Goal: Task Accomplishment & Management: Use online tool/utility

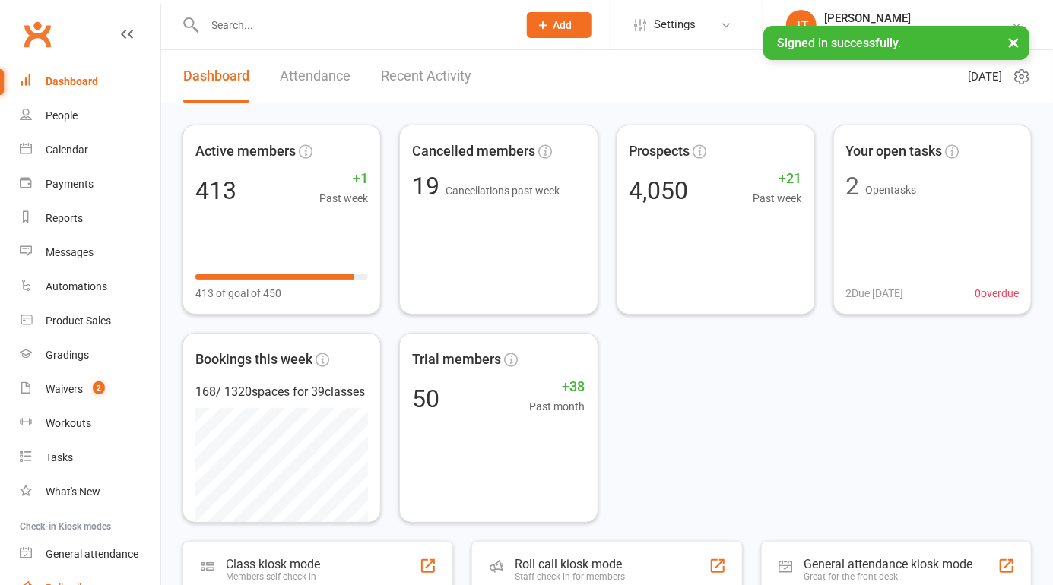
click at [97, 572] on link "Roll call" at bounding box center [90, 589] width 141 height 34
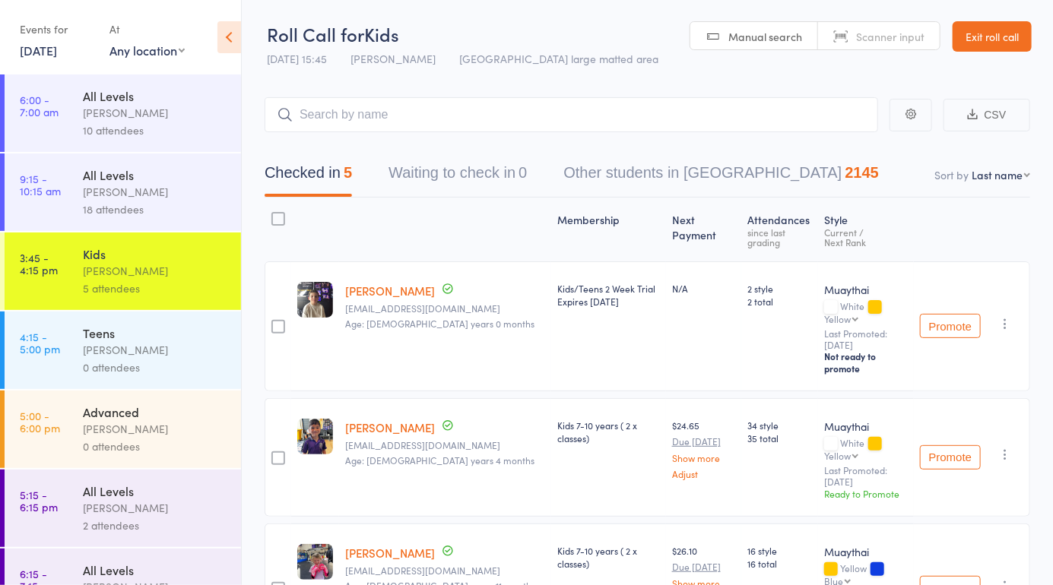
click at [174, 354] on div "Brad Earnshaw" at bounding box center [155, 349] width 145 height 17
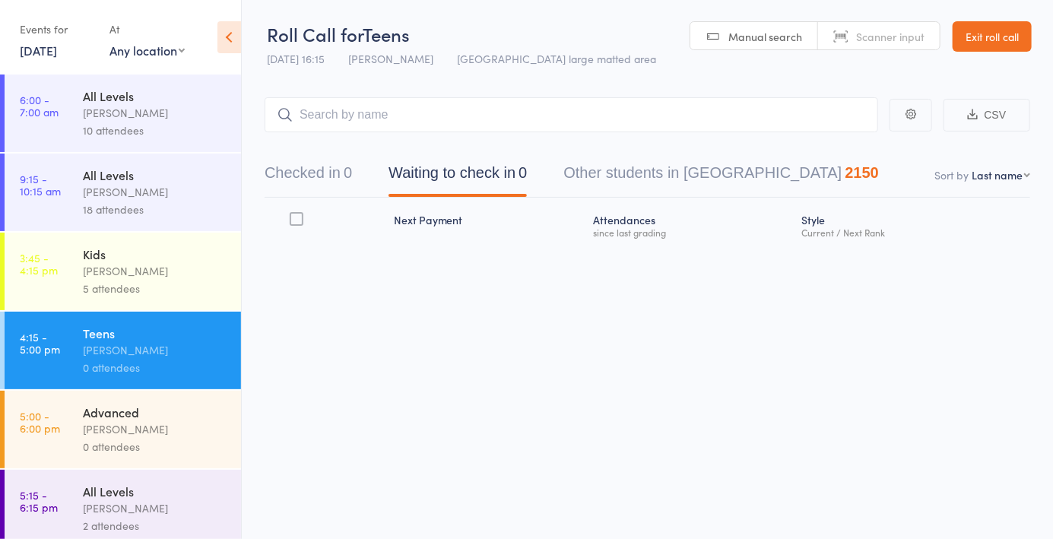
click at [325, 178] on button "Checked in 0" at bounding box center [308, 177] width 87 height 40
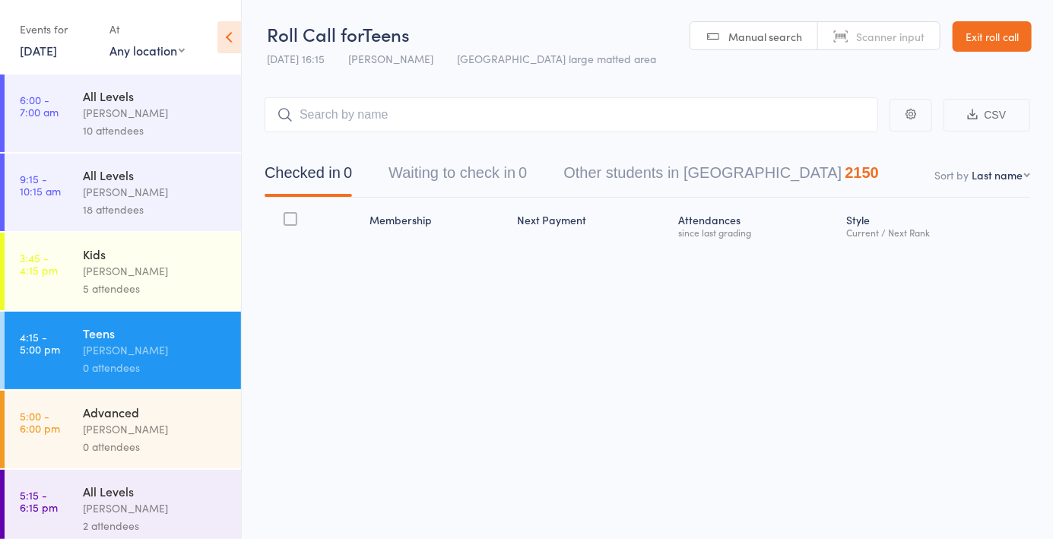
click at [776, 40] on span "Manual search" at bounding box center [765, 36] width 74 height 15
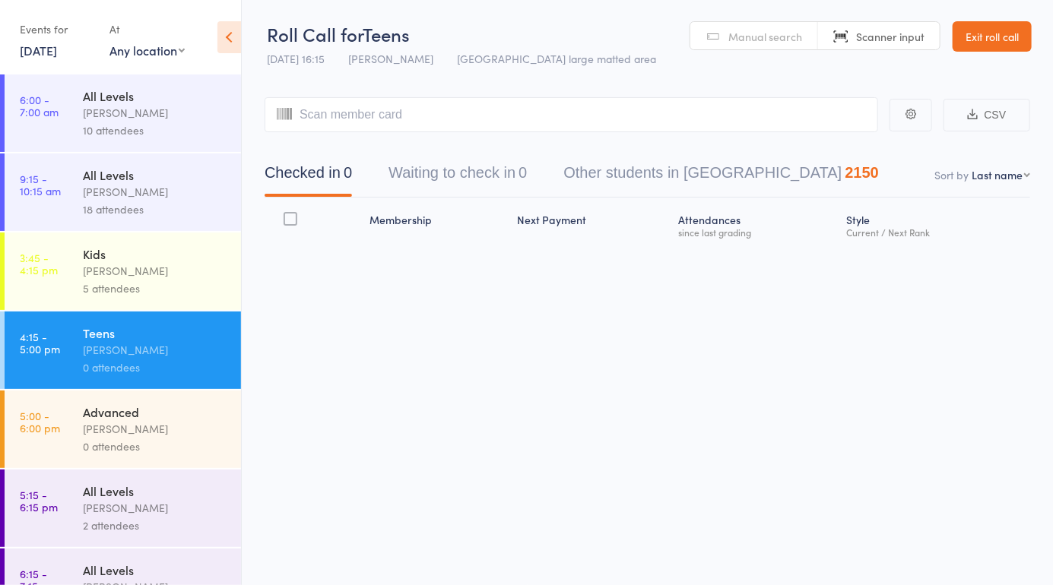
click at [779, 33] on span "Manual search" at bounding box center [765, 36] width 74 height 15
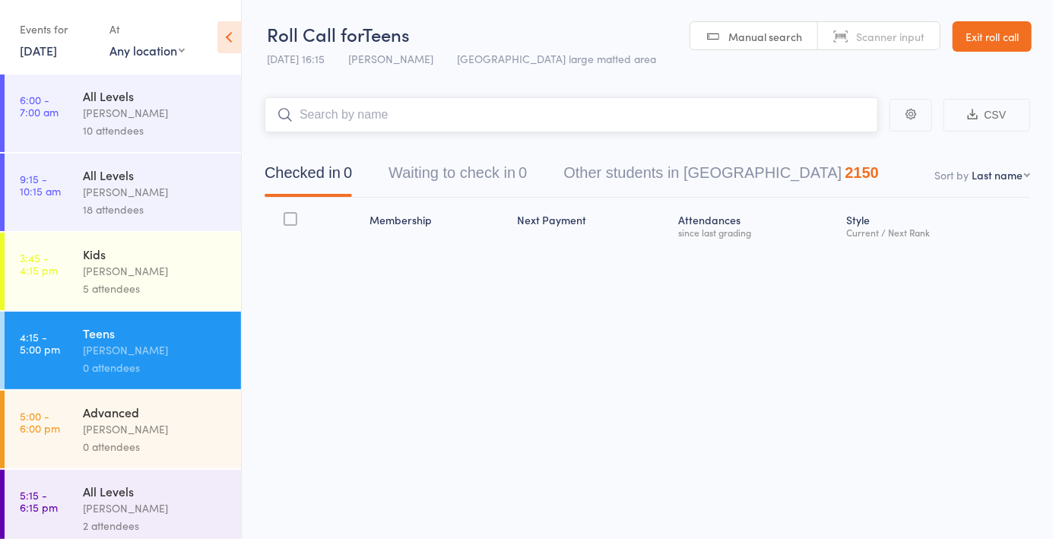
click at [590, 122] on input "search" at bounding box center [572, 114] width 614 height 35
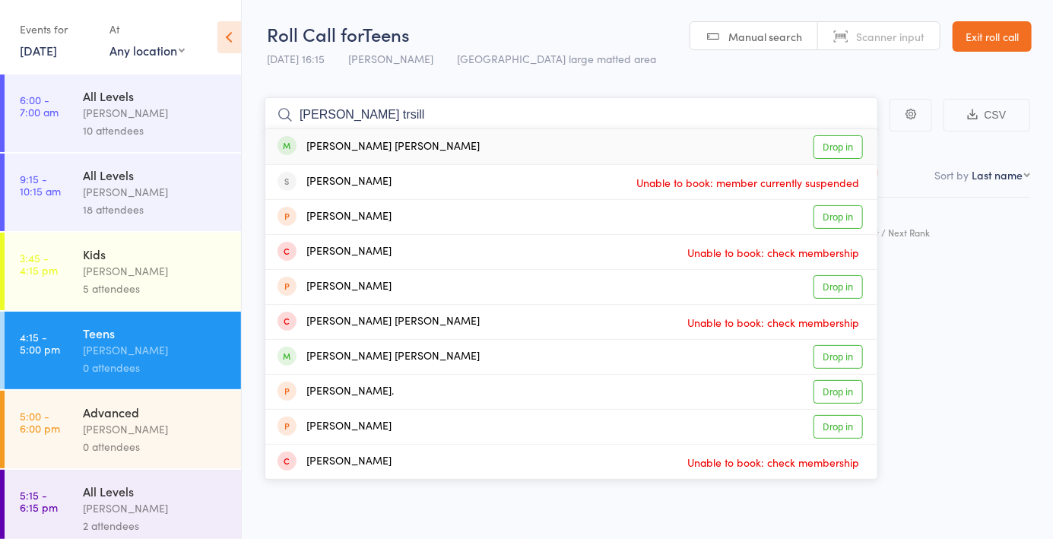
type input "Cooper trsill"
click at [844, 151] on link "Drop in" at bounding box center [837, 147] width 49 height 24
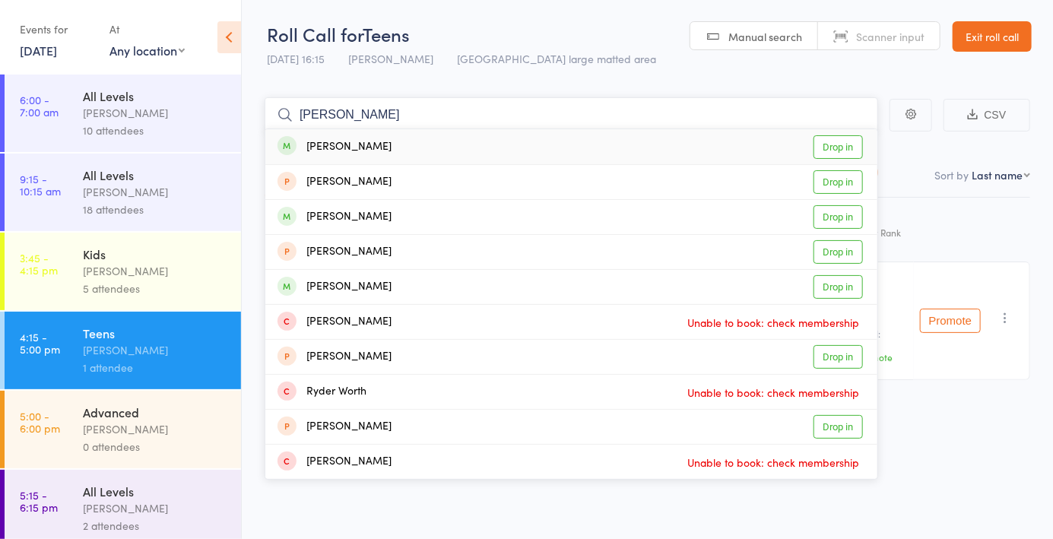
type input "Cleo keyworth"
click at [842, 147] on link "Drop in" at bounding box center [837, 147] width 49 height 24
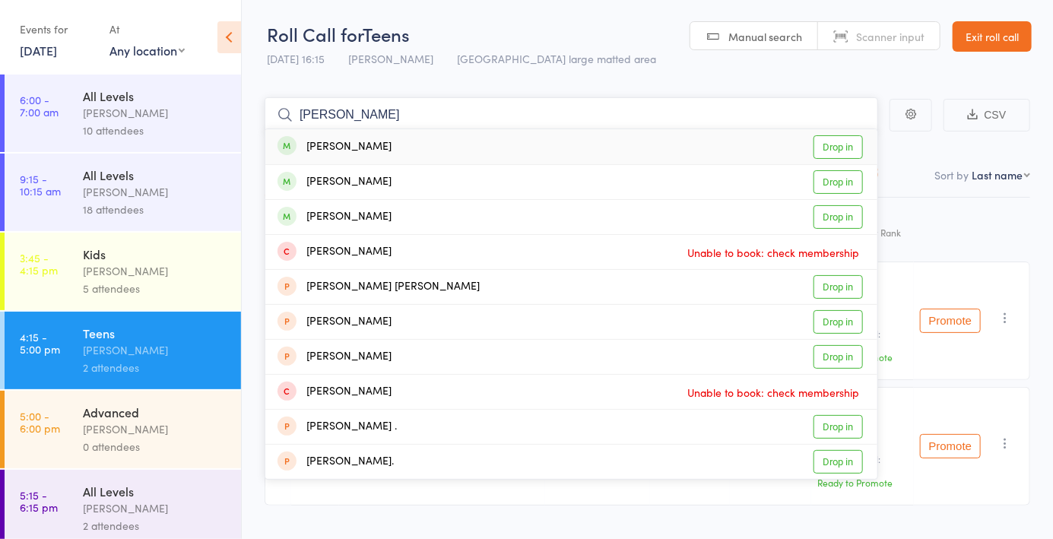
type input "Ana seslic"
click at [843, 157] on link "Drop in" at bounding box center [837, 147] width 49 height 24
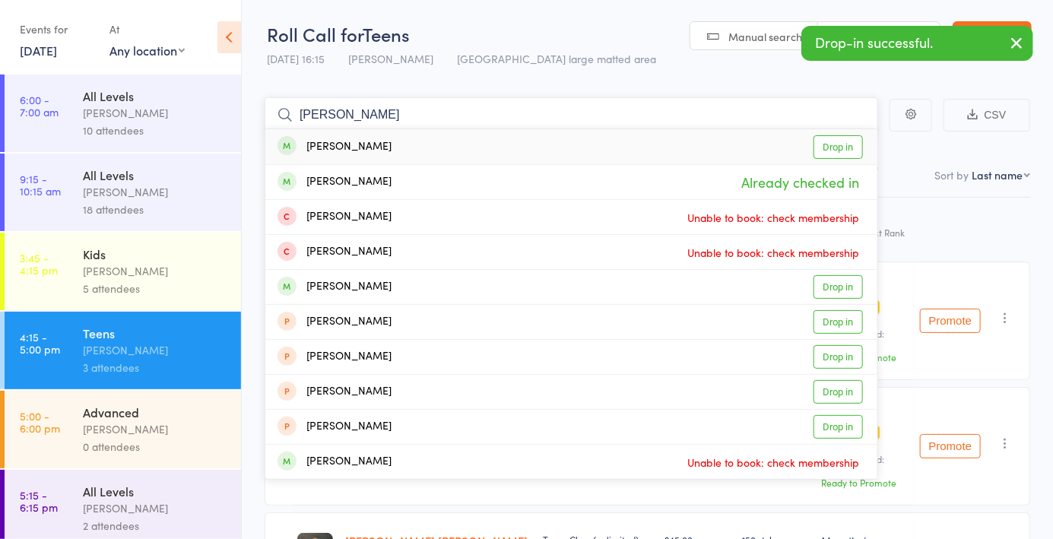
type input "Sophia seslic"
click at [842, 149] on link "Drop in" at bounding box center [837, 147] width 49 height 24
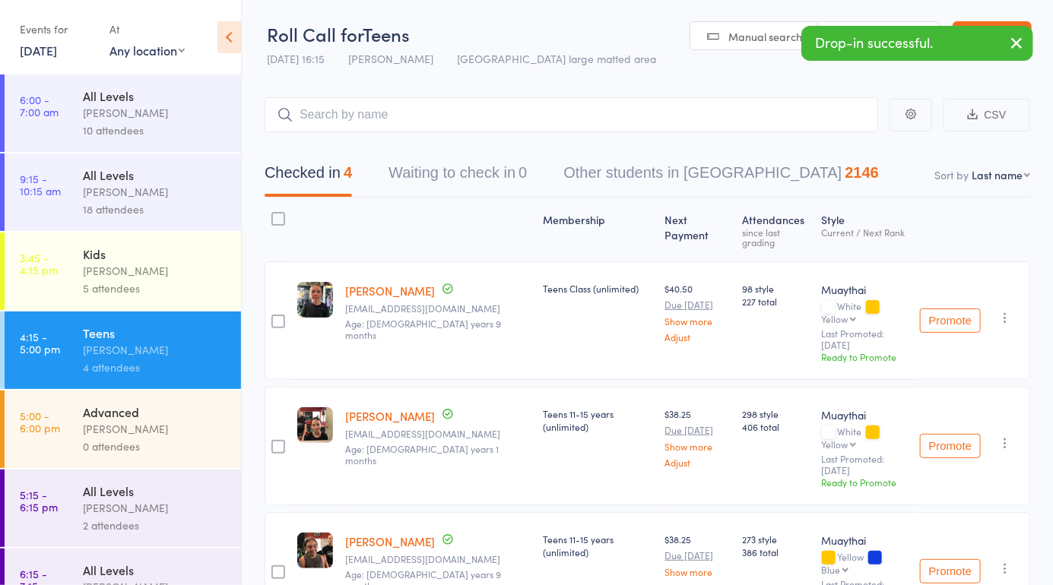
click at [753, 47] on link "Manual search" at bounding box center [754, 36] width 128 height 29
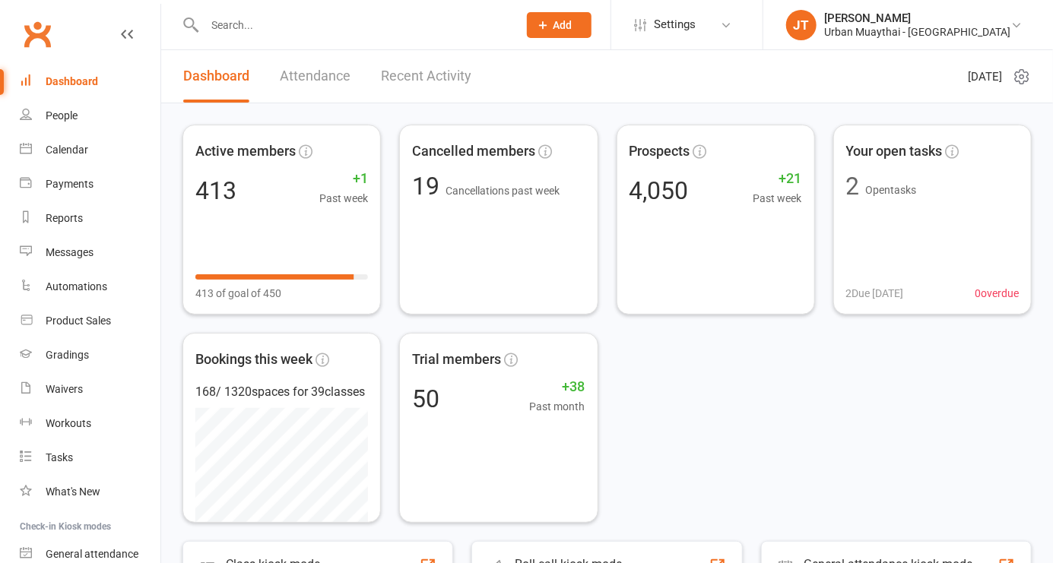
scroll to position [133, 0]
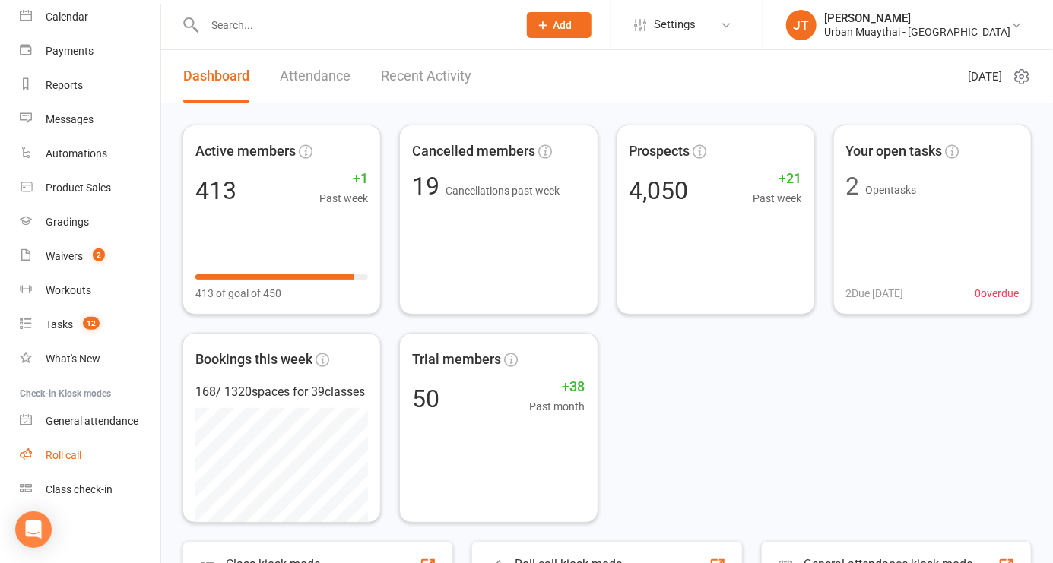
click at [106, 455] on link "Roll call" at bounding box center [90, 456] width 141 height 34
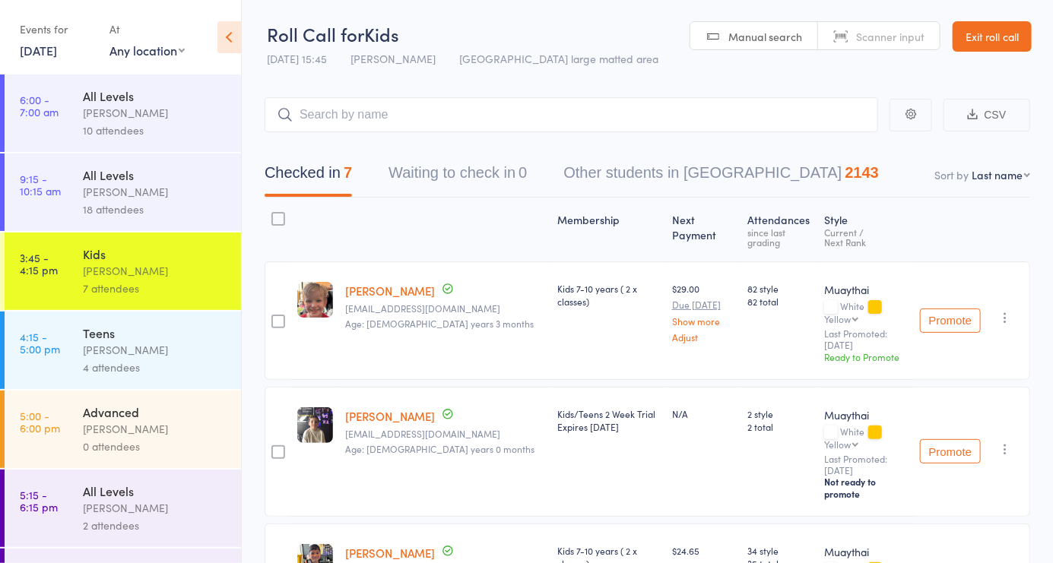
scroll to position [85, 0]
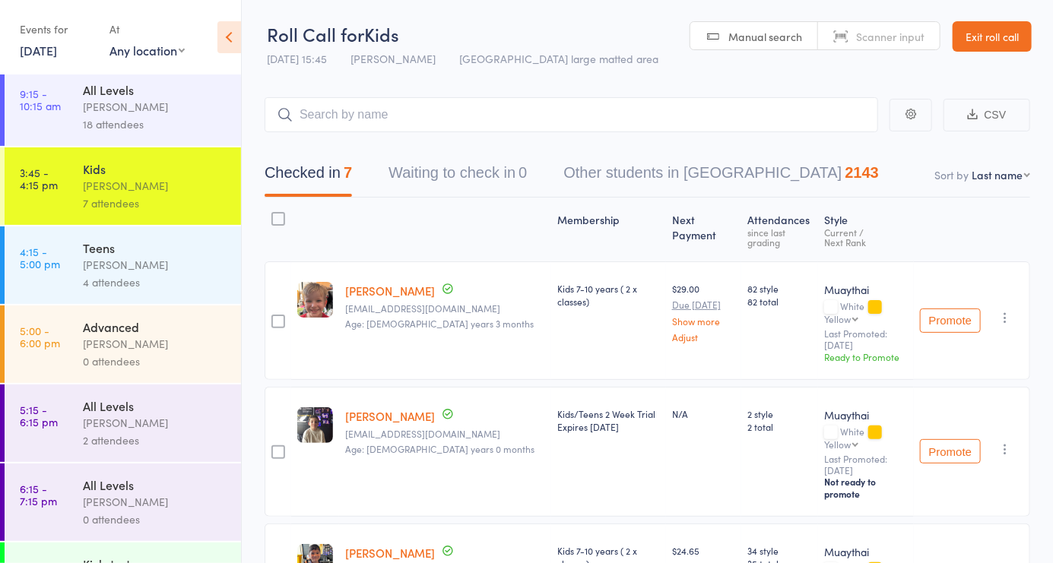
click at [193, 277] on div "4 attendees" at bounding box center [155, 282] width 145 height 17
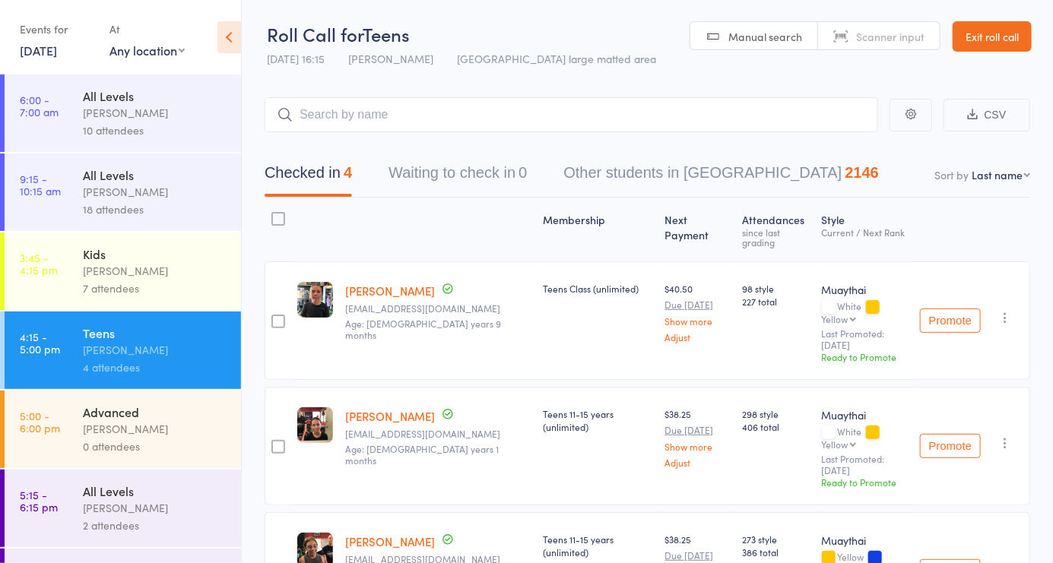
click at [804, 35] on link "Manual search" at bounding box center [754, 36] width 128 height 29
type input "1147"
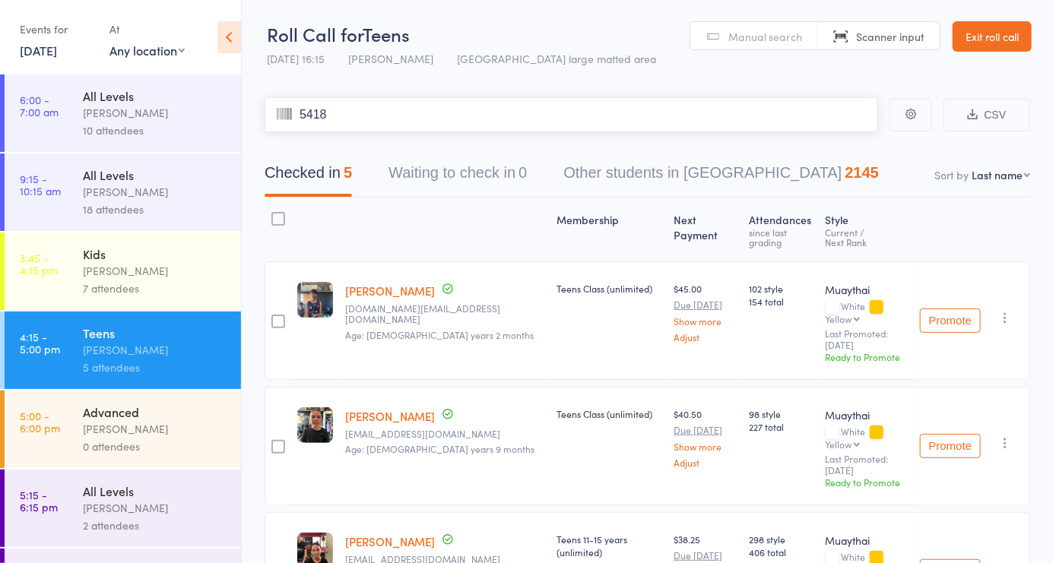
type input "5418"
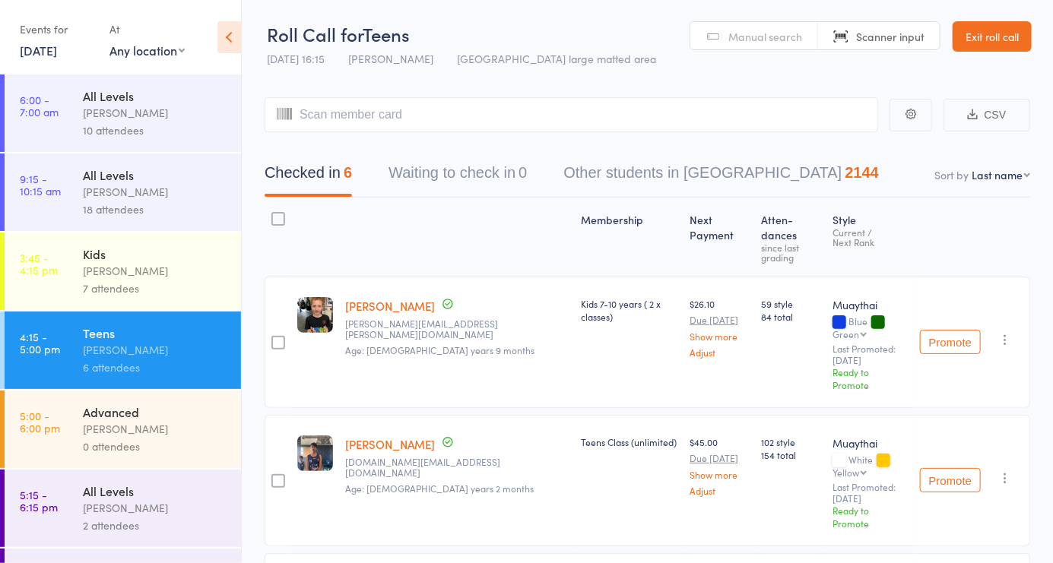
click at [756, 34] on span "Manual search" at bounding box center [765, 36] width 74 height 15
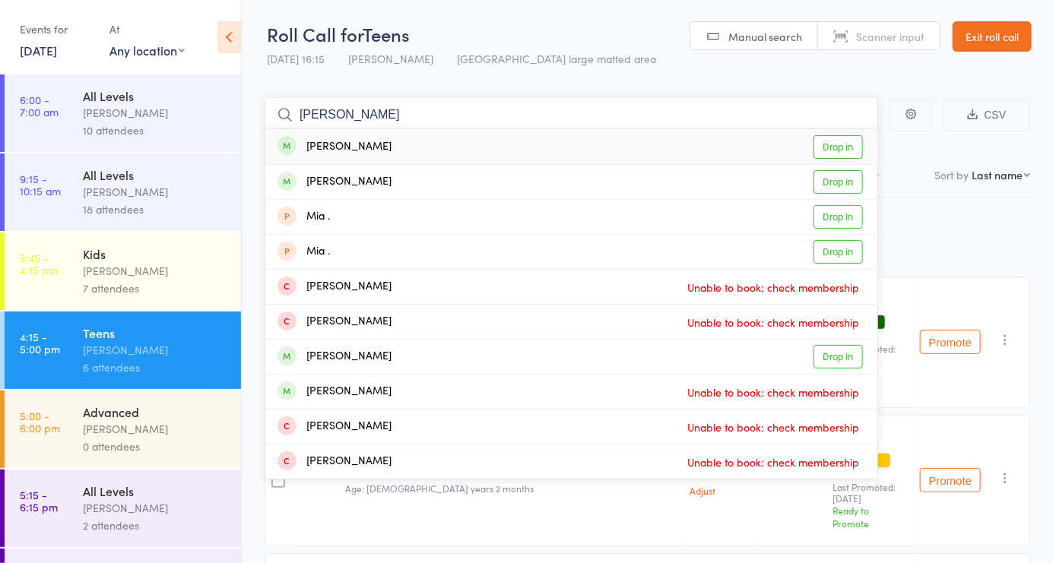
type input "Mia stoll"
click at [844, 147] on link "Drop in" at bounding box center [837, 147] width 49 height 24
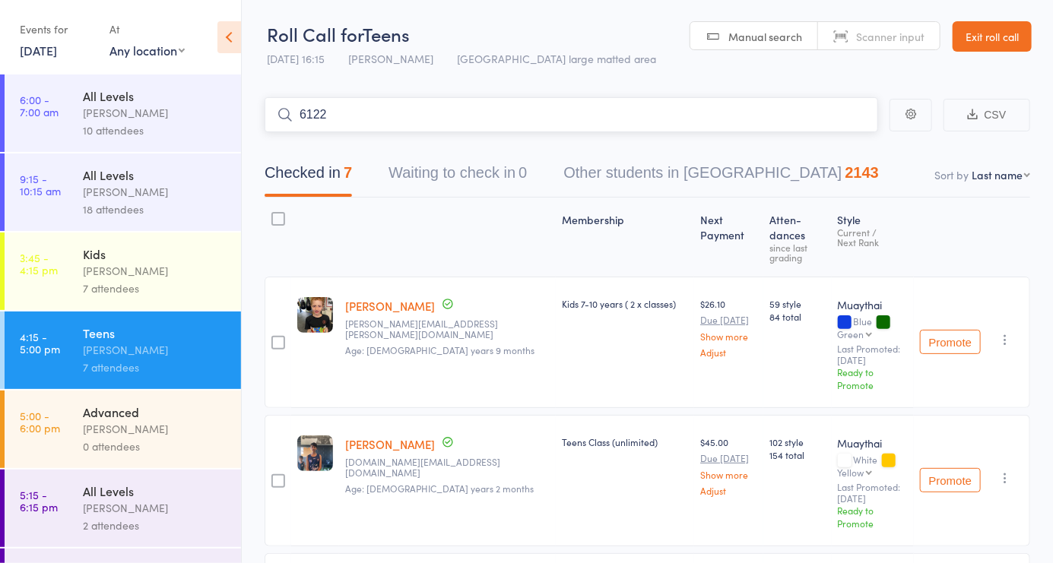
type input "6122"
click at [842, 150] on link "Drop in" at bounding box center [837, 147] width 49 height 24
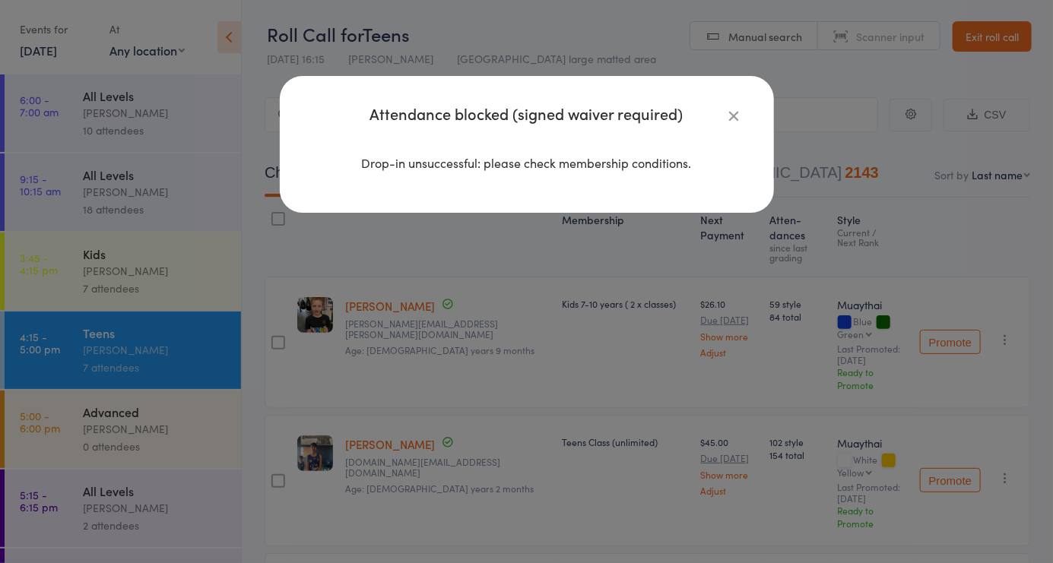
click at [734, 110] on icon "button" at bounding box center [734, 115] width 17 height 17
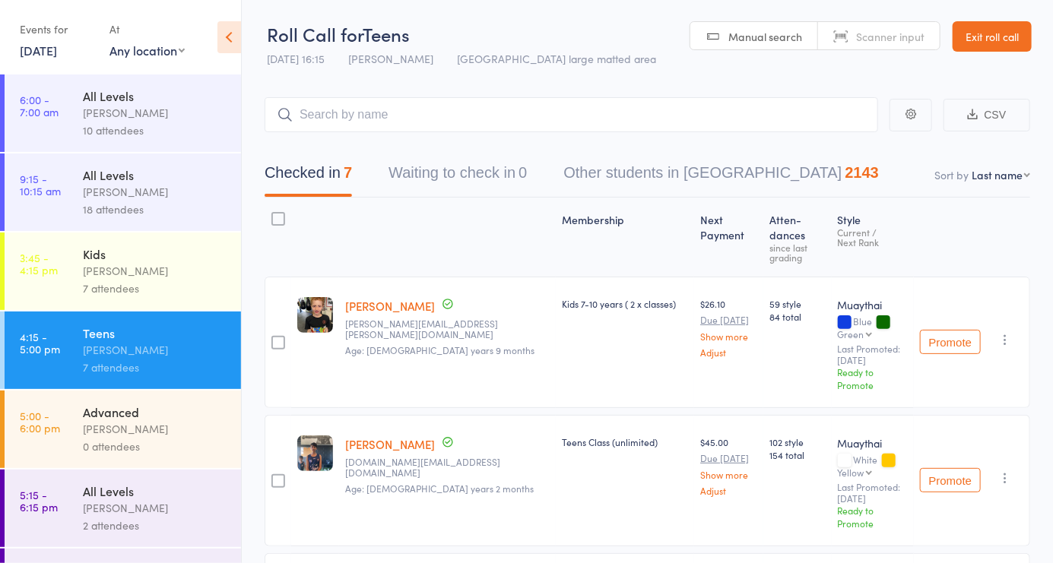
click at [1019, 182] on select "First name Last name Birthday today? Behind on payments? Check in time Next pay…" at bounding box center [1001, 174] width 59 height 15
select select "4"
click at [972, 167] on select "First name Last name Birthday today? Behind on payments? Check in time Next pay…" at bounding box center [1001, 174] width 59 height 15
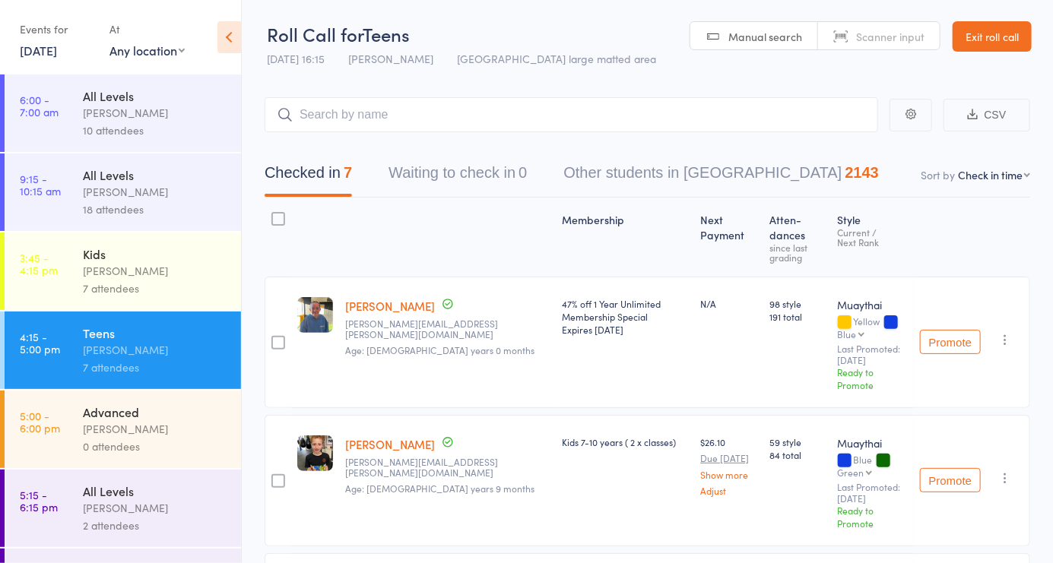
click at [958, 167] on select "First name Last name Birthday today? Behind on payments? Check in time Next pay…" at bounding box center [994, 174] width 72 height 15
click at [898, 36] on span "Scanner input" at bounding box center [890, 36] width 68 height 15
click at [446, 108] on input "search" at bounding box center [572, 114] width 614 height 35
type input "5053"
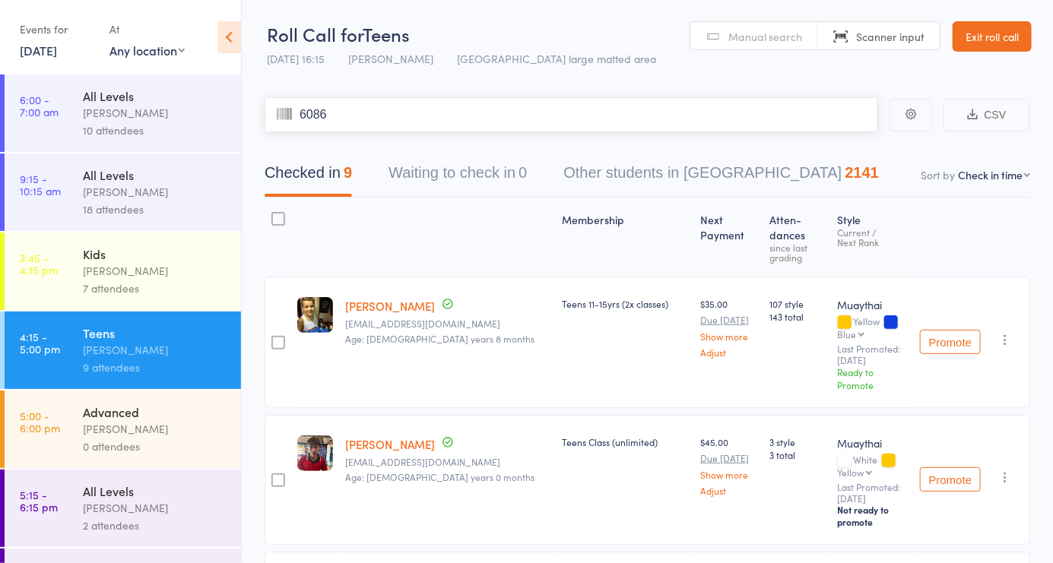
type input "6086"
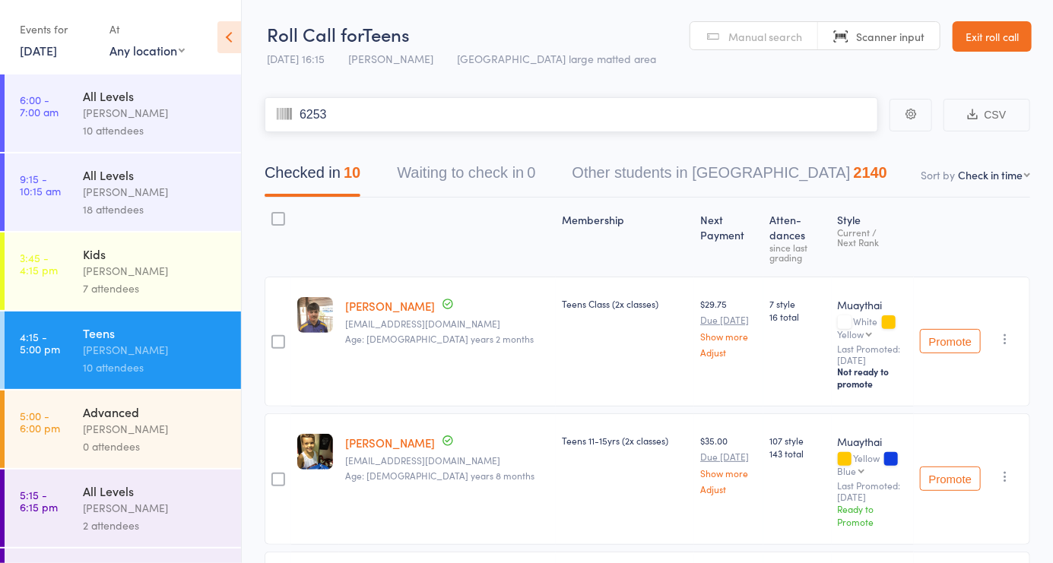
type input "6253"
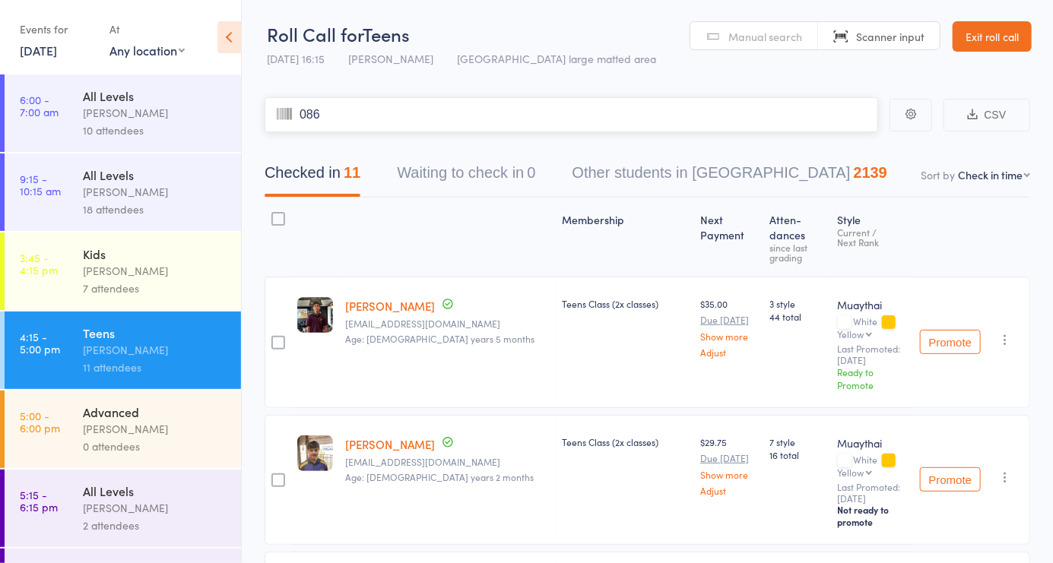
type input "0862"
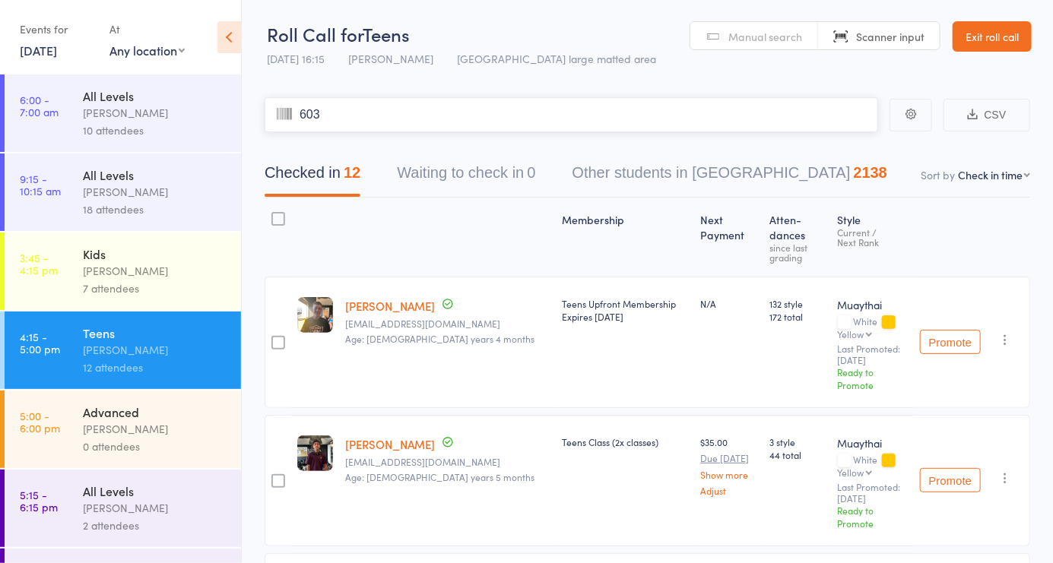
type input "6034"
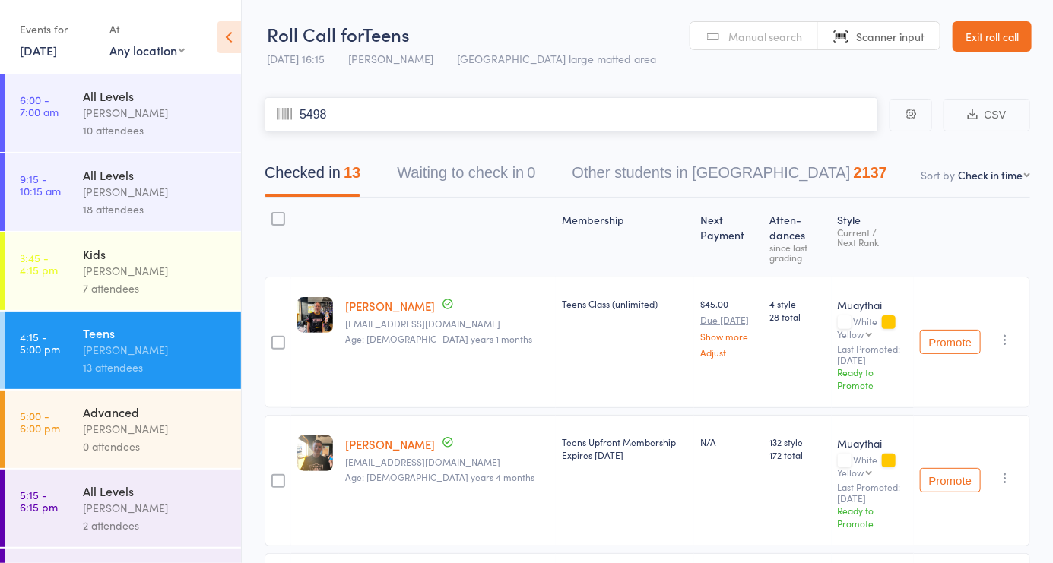
type input "5498"
type input "5945"
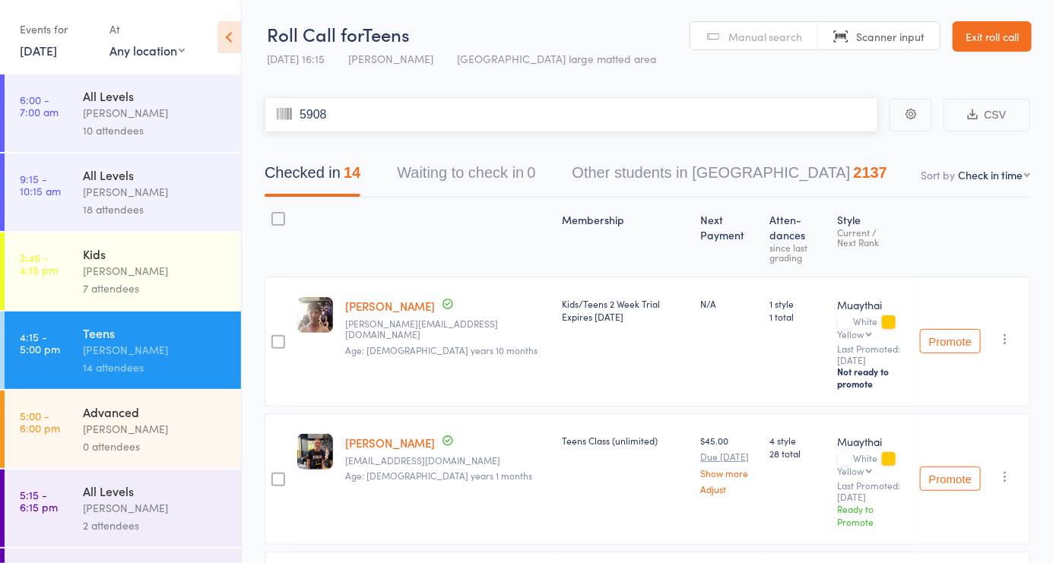
type input "5908"
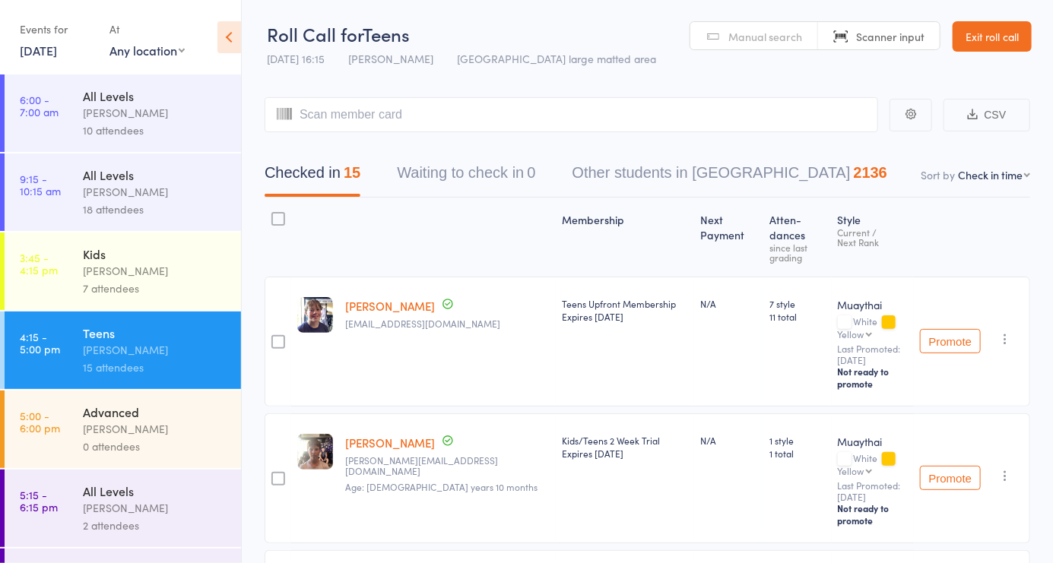
click at [138, 512] on div "[PERSON_NAME]" at bounding box center [155, 507] width 145 height 17
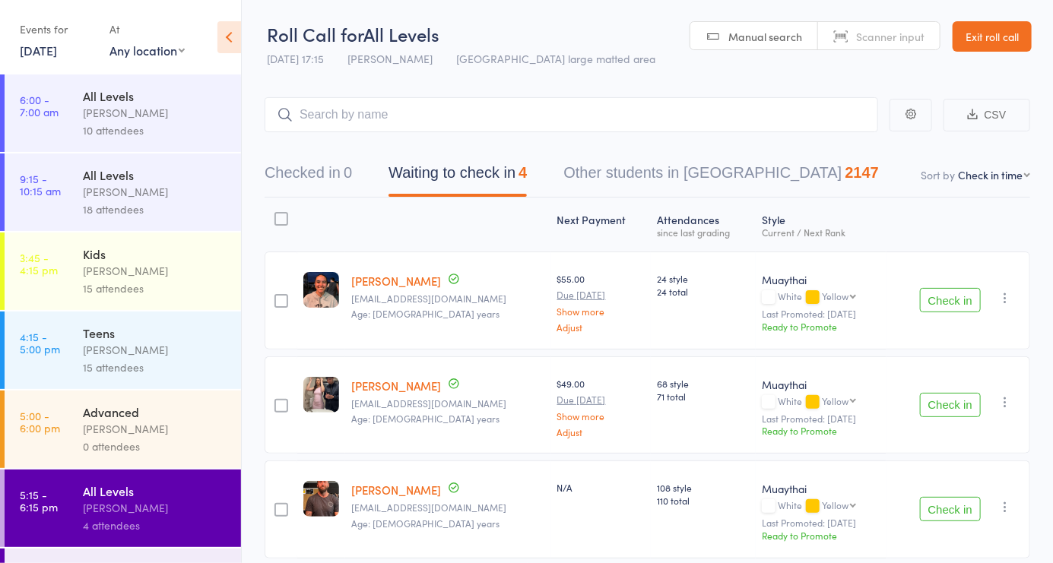
click at [151, 443] on div "0 attendees" at bounding box center [155, 446] width 145 height 17
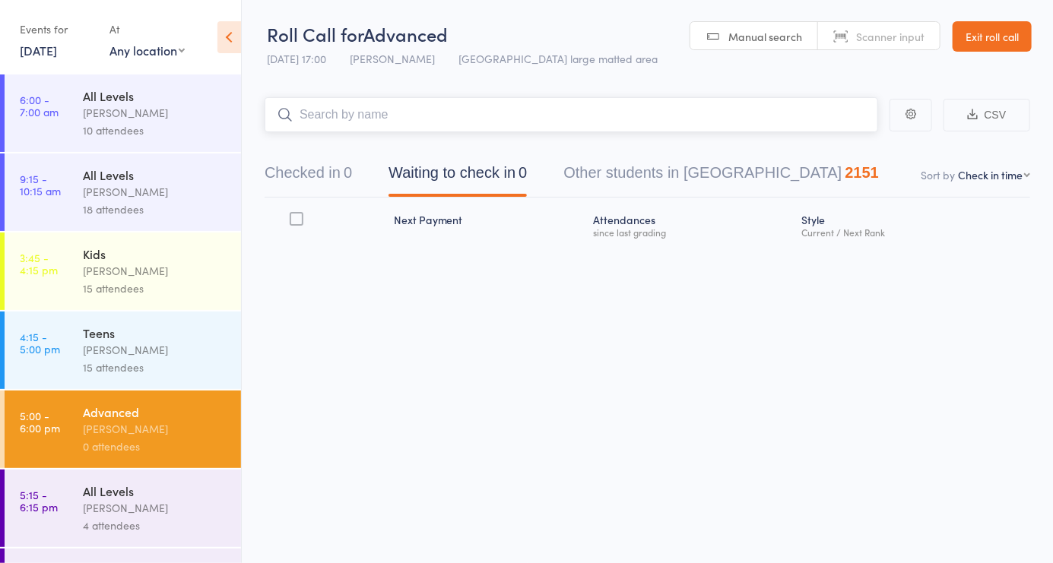
click at [340, 168] on button "Checked in 0" at bounding box center [308, 177] width 87 height 40
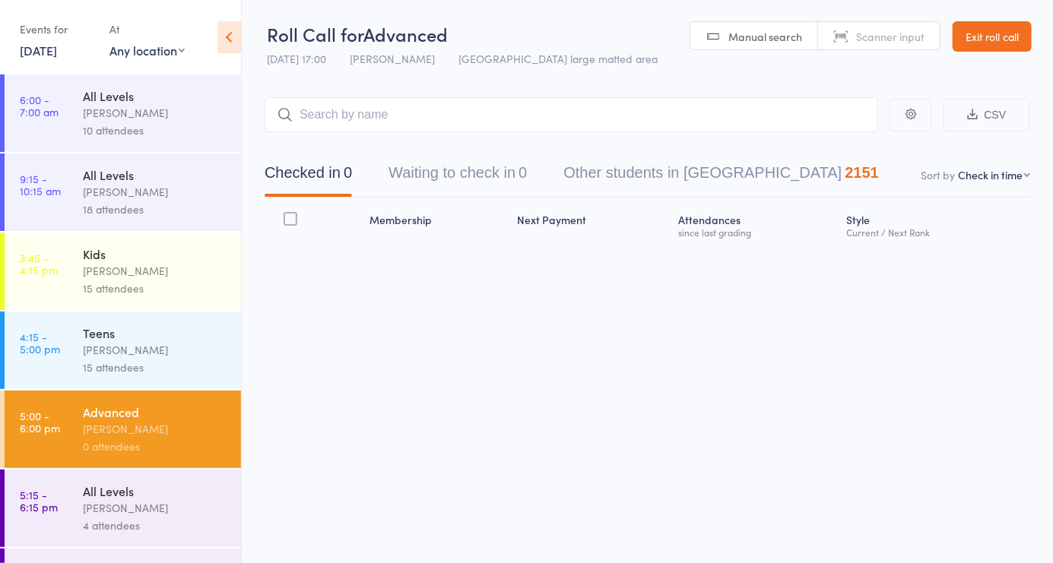
click at [756, 32] on span "Manual search" at bounding box center [765, 36] width 74 height 15
click at [998, 40] on link "Exit roll call" at bounding box center [992, 36] width 79 height 30
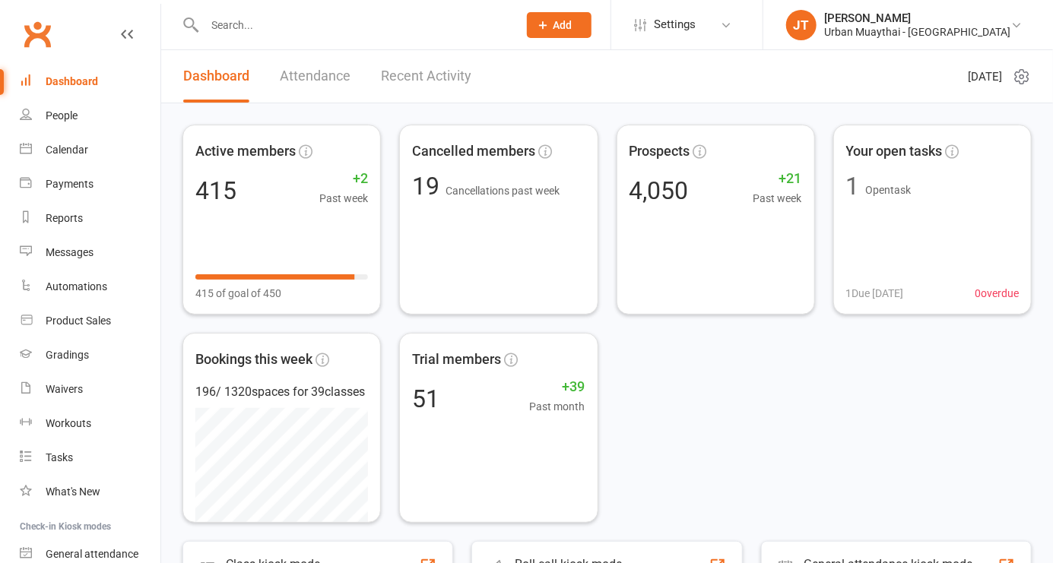
scroll to position [133, 0]
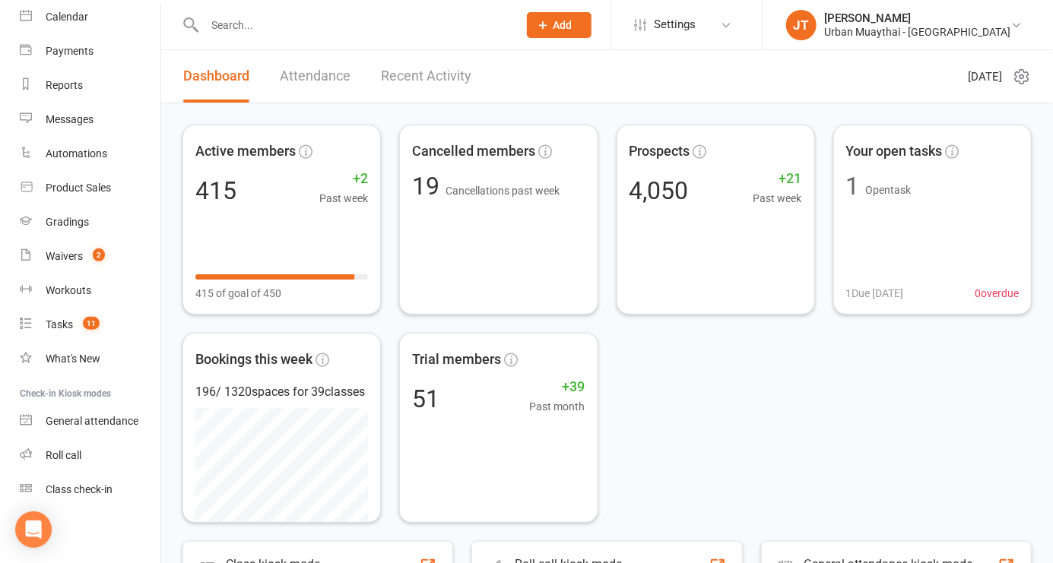
click at [97, 488] on div "Class check-in" at bounding box center [79, 490] width 67 height 12
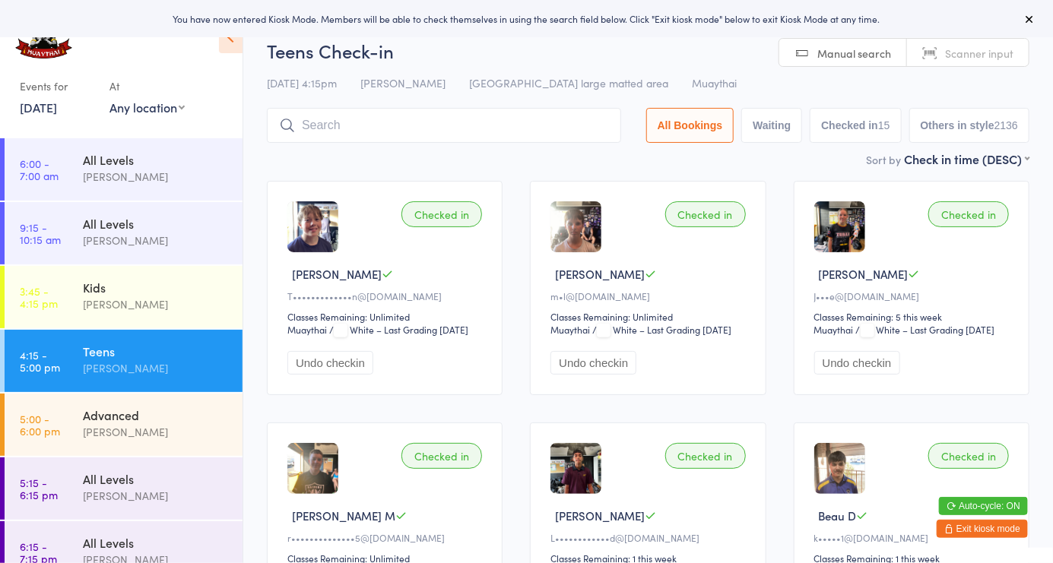
click at [156, 429] on div "Harry Ritter" at bounding box center [156, 431] width 147 height 17
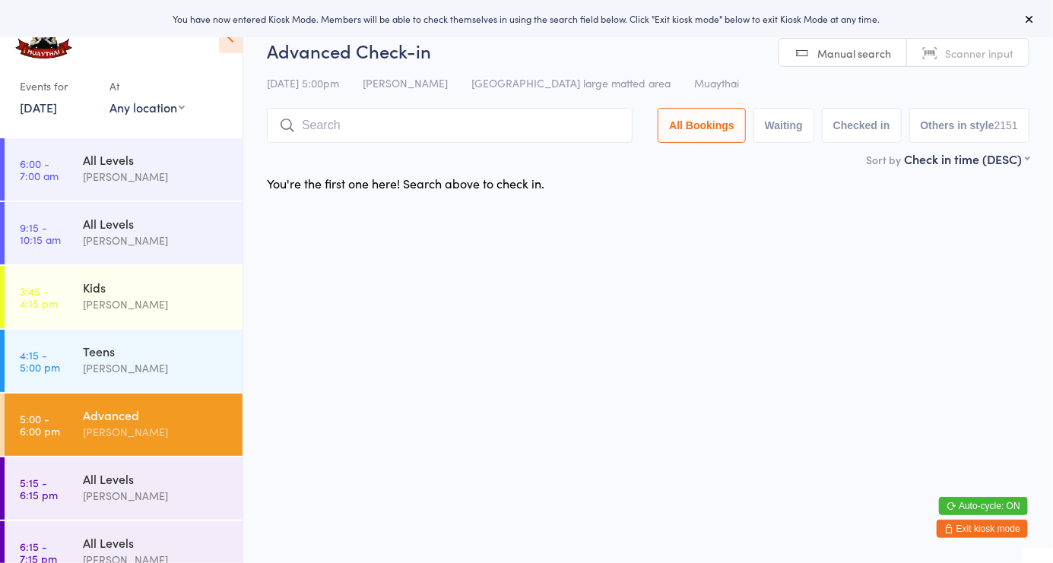
click at [855, 41] on link "Manual search" at bounding box center [843, 53] width 128 height 29
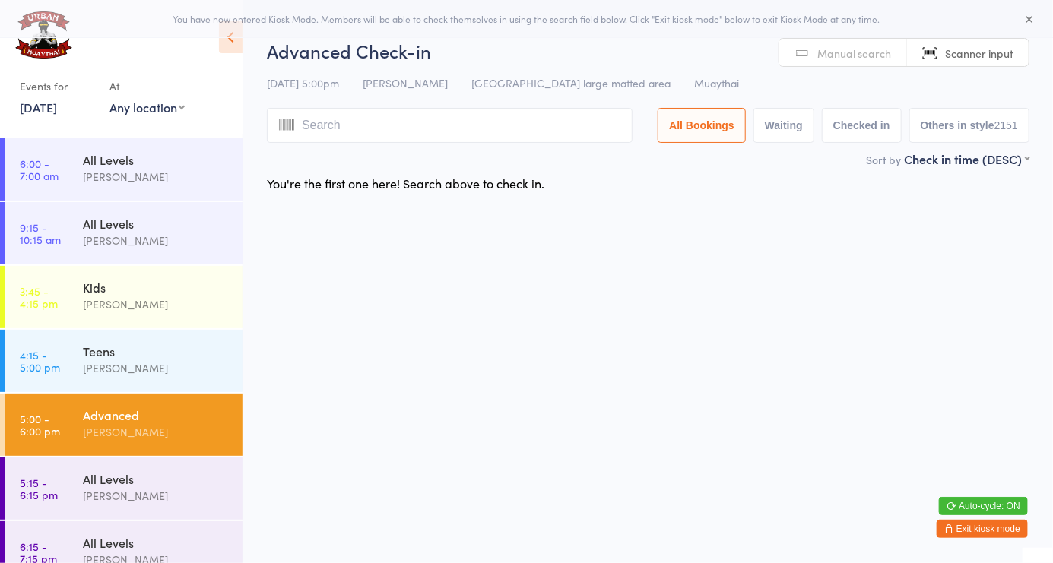
click at [1029, 24] on icon at bounding box center [1029, 19] width 12 height 12
click at [1049, 24] on html "You have now entered Kiosk Mode. Members will be able to check themselves in us…" at bounding box center [526, 281] width 1053 height 563
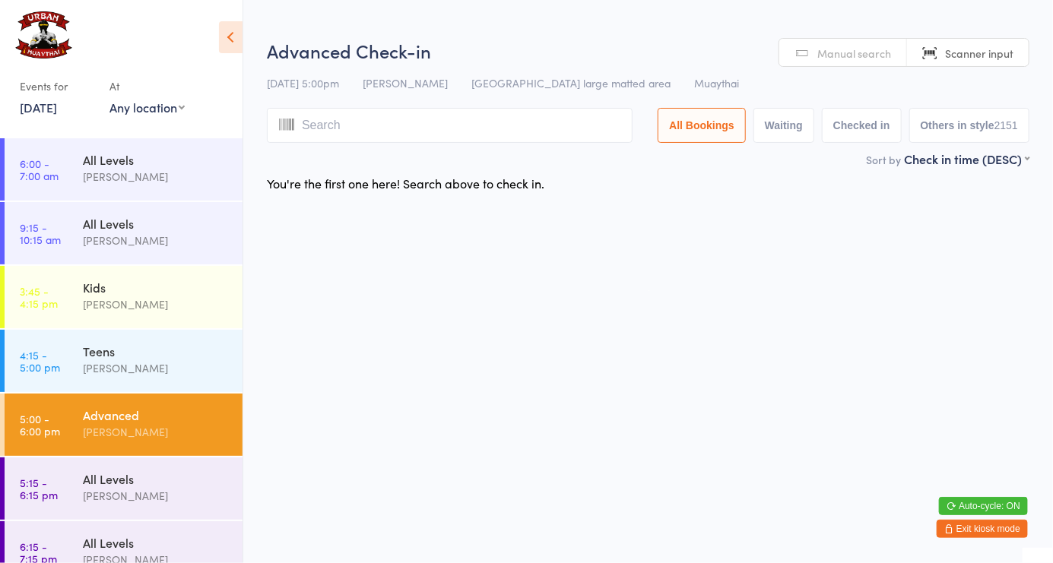
click at [535, 128] on input "search" at bounding box center [450, 125] width 366 height 35
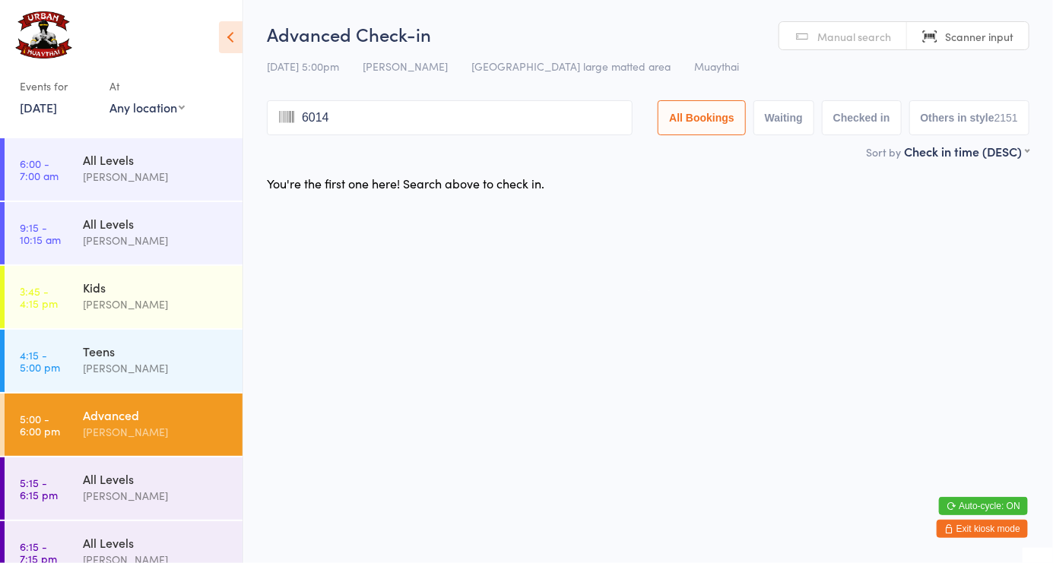
type input "6014"
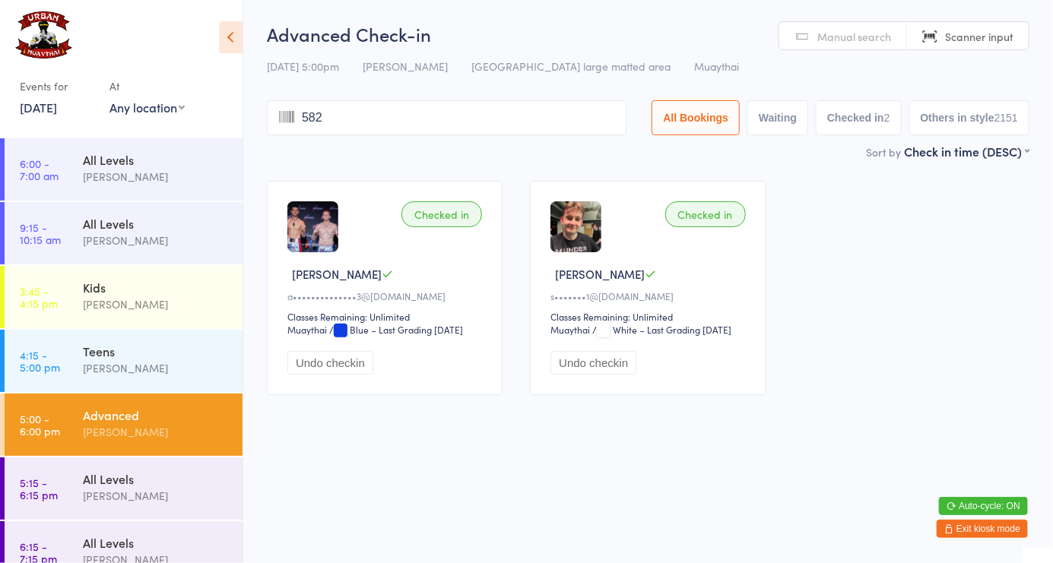
type input "5828"
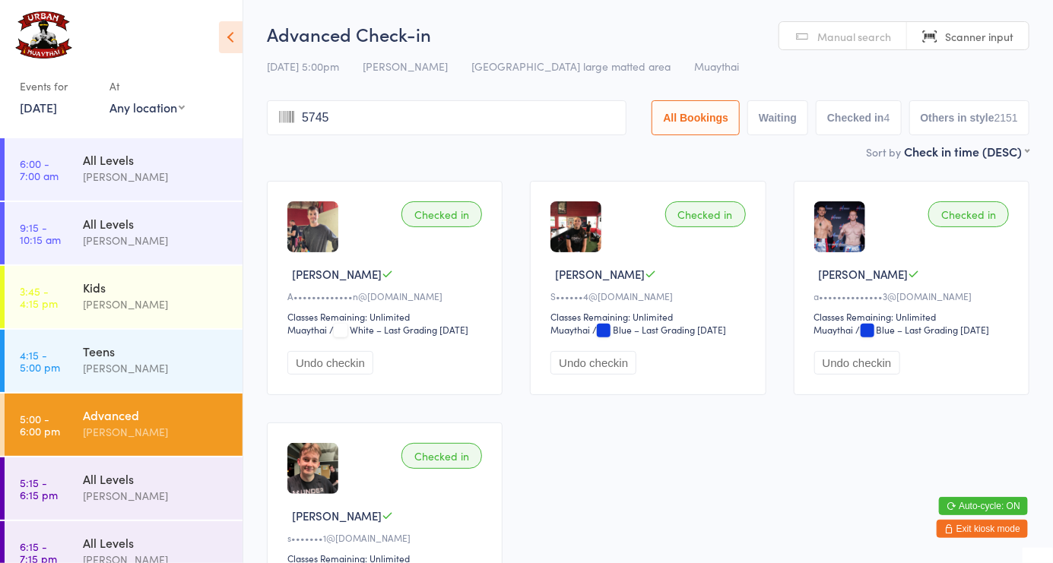
type input "5745"
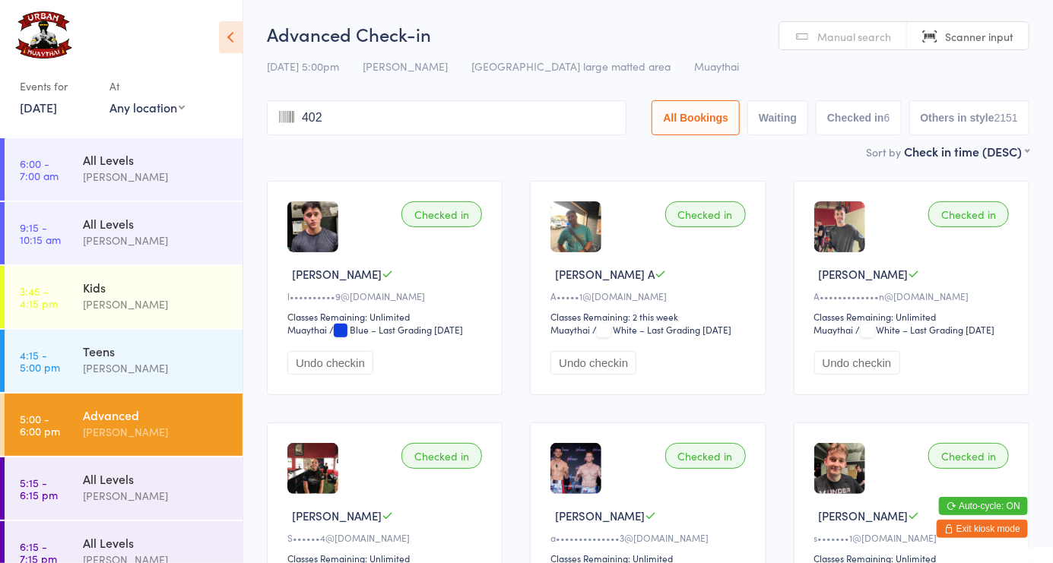
type input "4026"
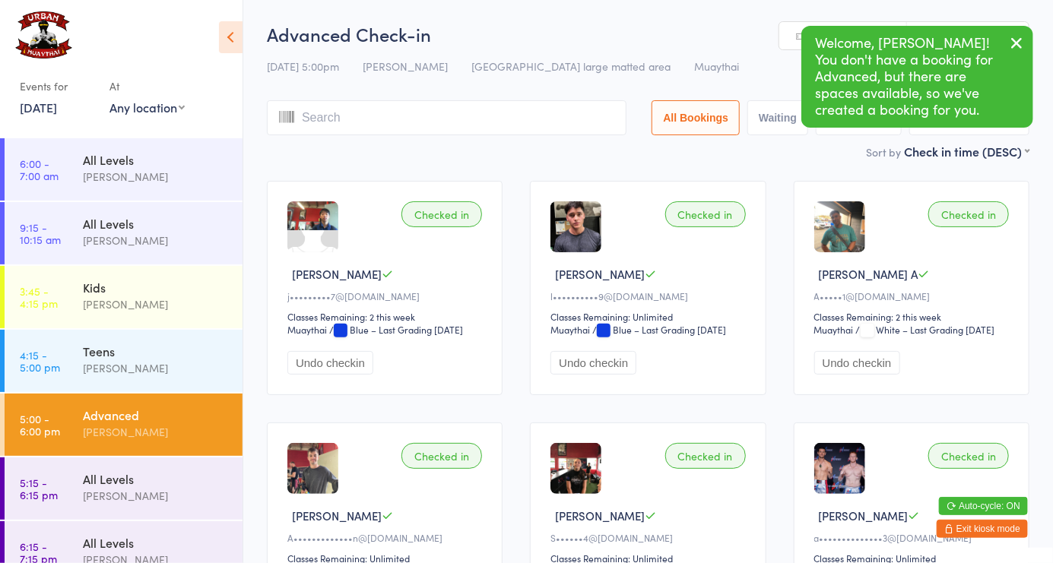
click at [372, 125] on input "search" at bounding box center [447, 117] width 360 height 35
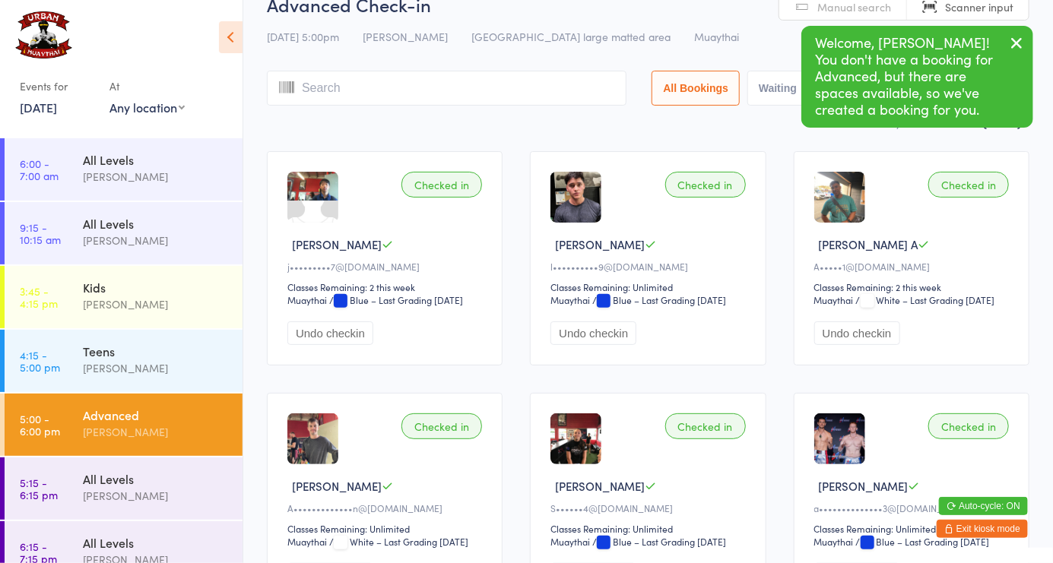
scroll to position [101, 0]
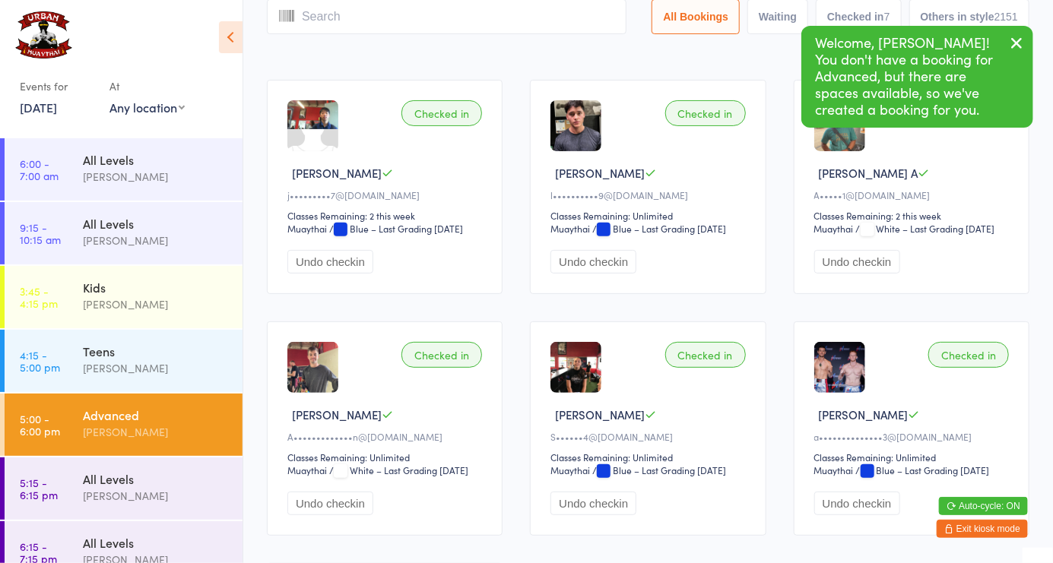
click at [332, 22] on input "search" at bounding box center [447, 16] width 360 height 35
click at [327, 17] on input "search" at bounding box center [447, 16] width 360 height 35
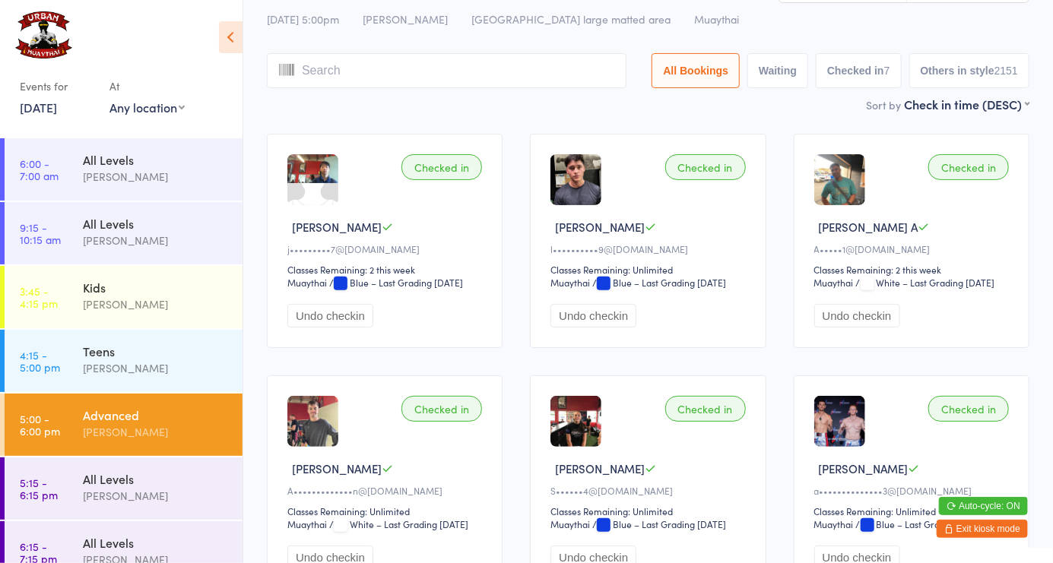
scroll to position [0, 0]
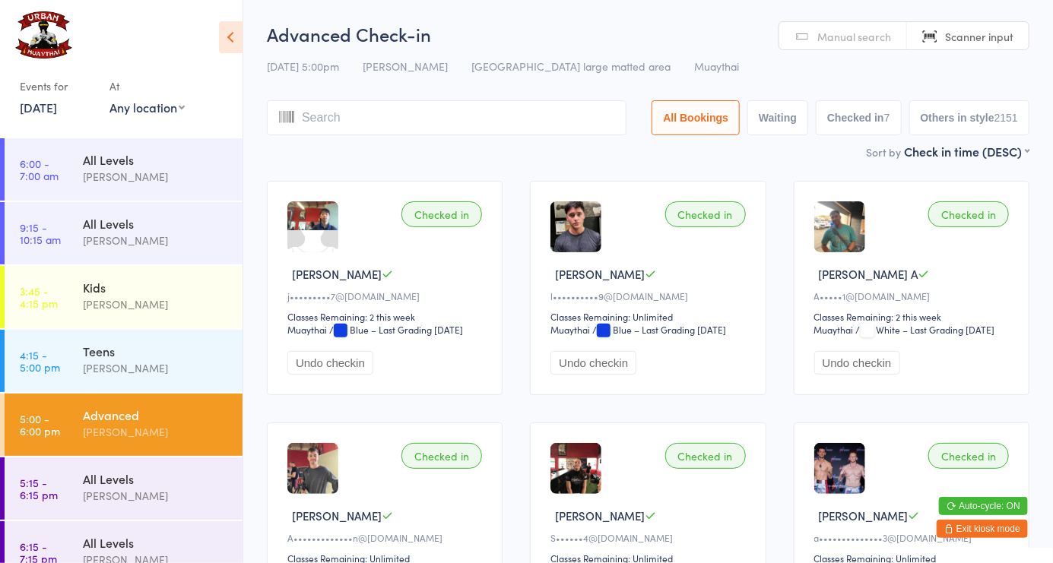
click at [845, 33] on span "Manual search" at bounding box center [854, 36] width 74 height 15
click at [370, 122] on input "search" at bounding box center [447, 117] width 360 height 35
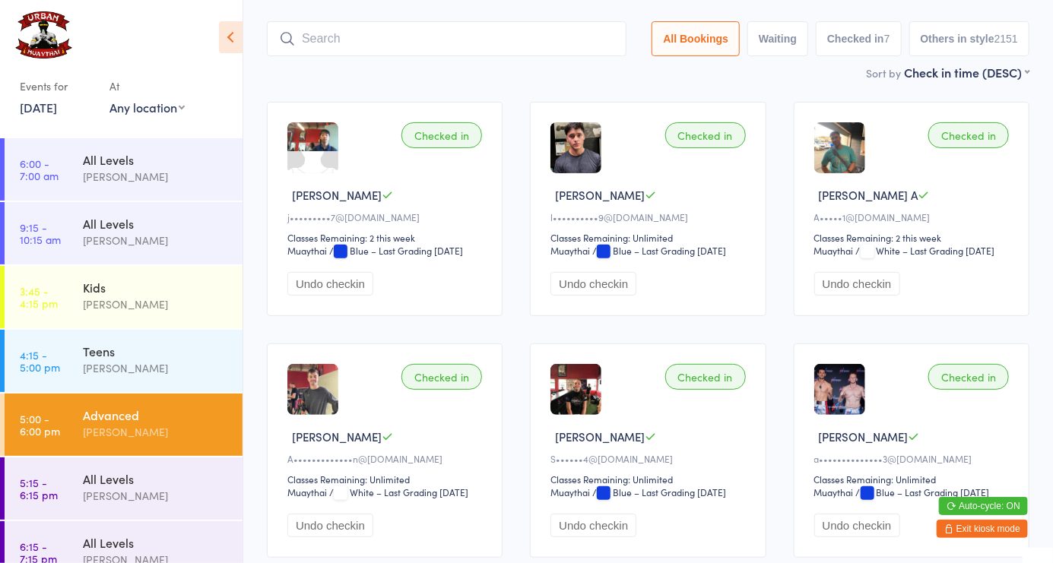
scroll to position [101, 0]
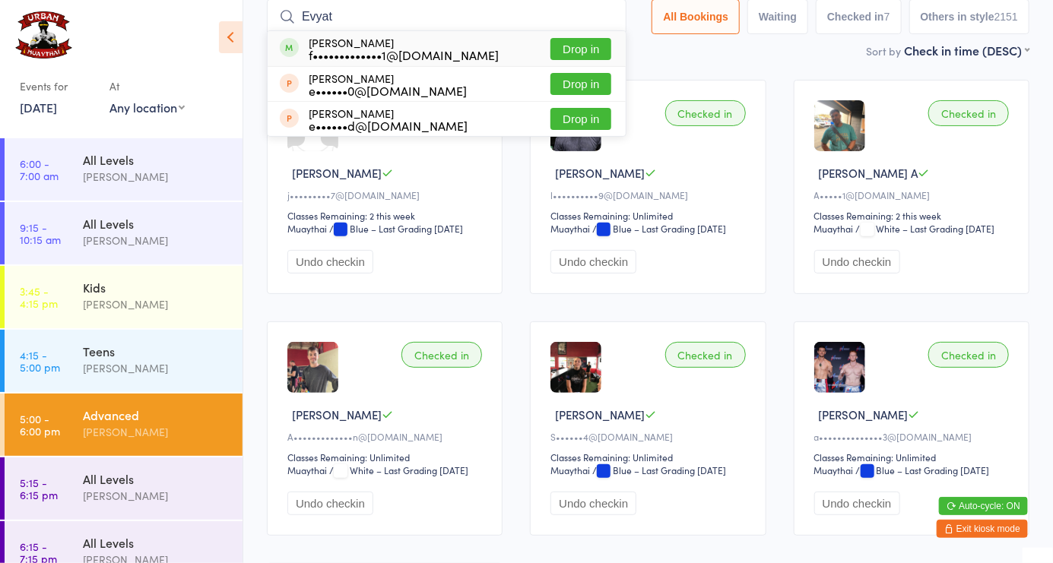
type input "Evyat"
click at [346, 45] on div "Evyatar Frenkel f•••••••••••••1@gmail.com" at bounding box center [404, 48] width 190 height 24
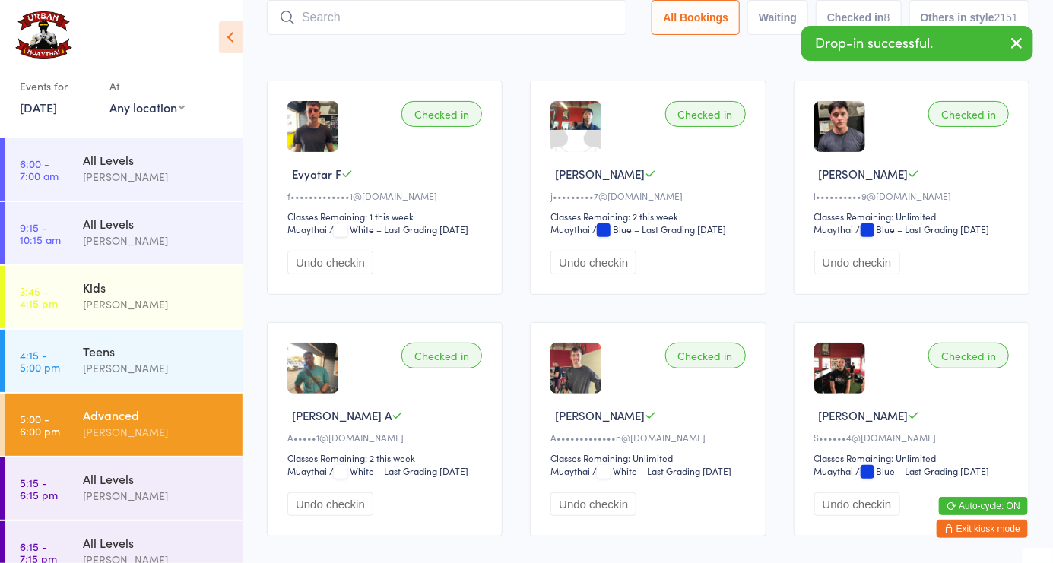
scroll to position [0, 0]
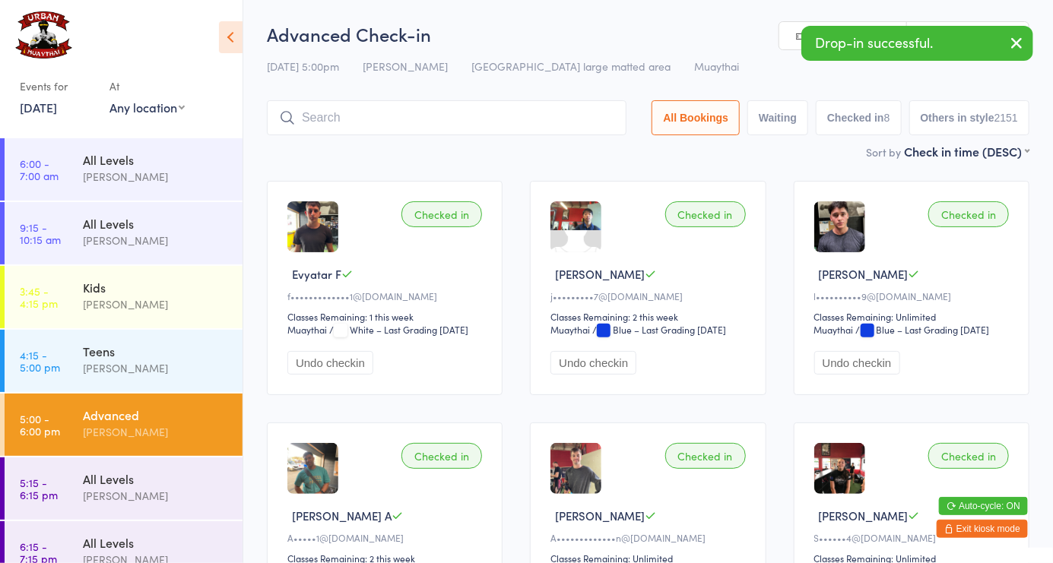
click at [735, 34] on h2 "Advanced Check-in" at bounding box center [648, 33] width 763 height 25
click at [1011, 43] on icon "button" at bounding box center [1016, 42] width 18 height 19
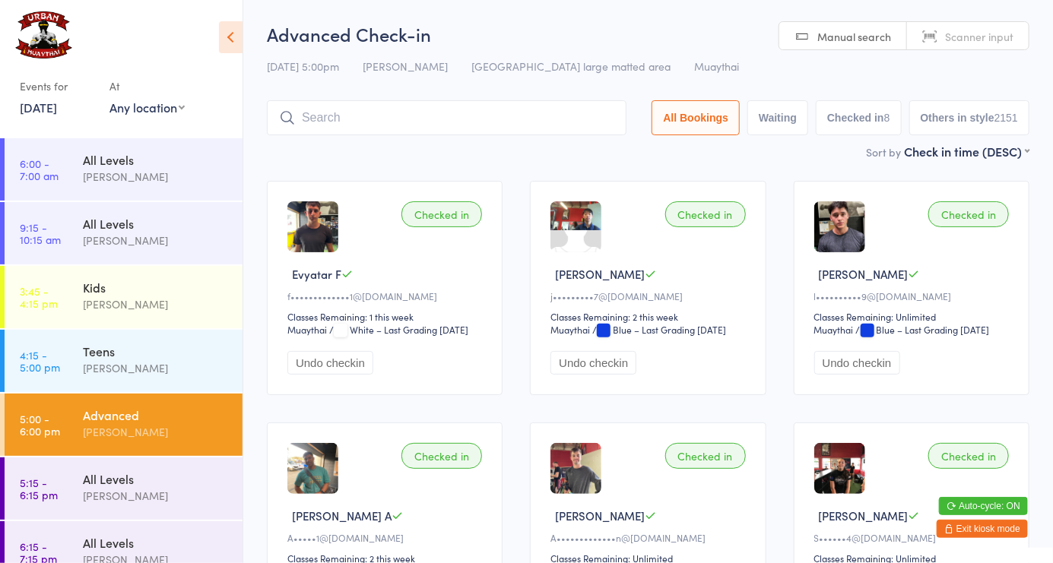
click at [959, 35] on span "Scanner input" at bounding box center [979, 36] width 68 height 15
type input "5599"
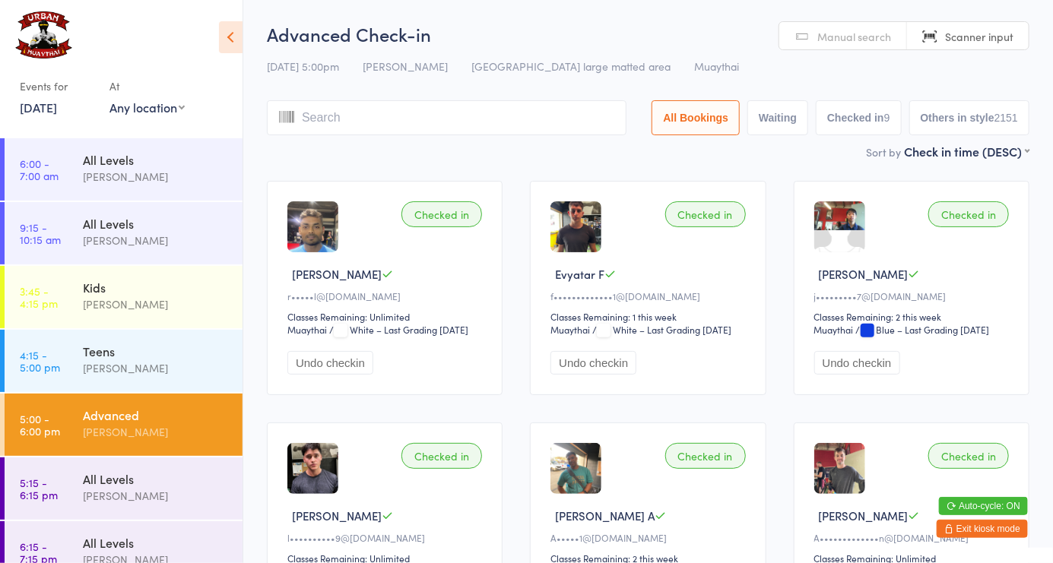
click at [842, 32] on span "Manual search" at bounding box center [854, 36] width 74 height 15
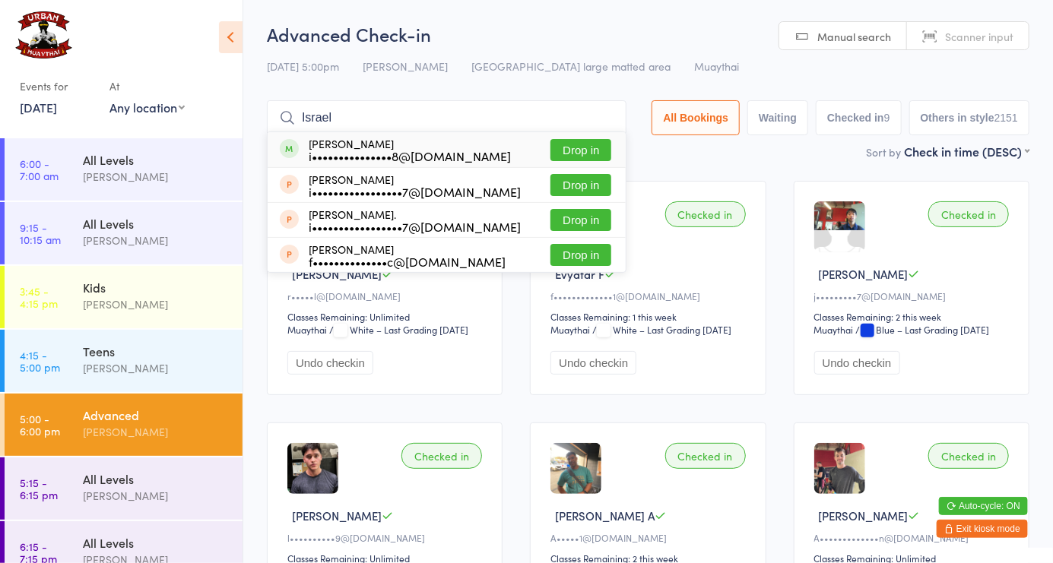
type input "Israel"
click at [592, 152] on button "Drop in" at bounding box center [580, 150] width 61 height 22
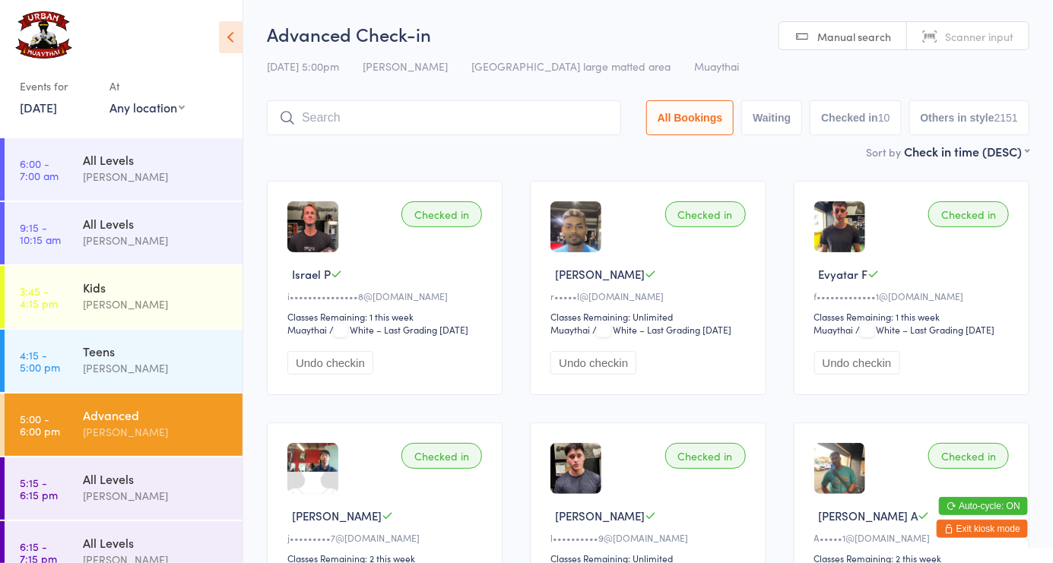
click at [857, 131] on button "Checked in 10" at bounding box center [855, 117] width 91 height 35
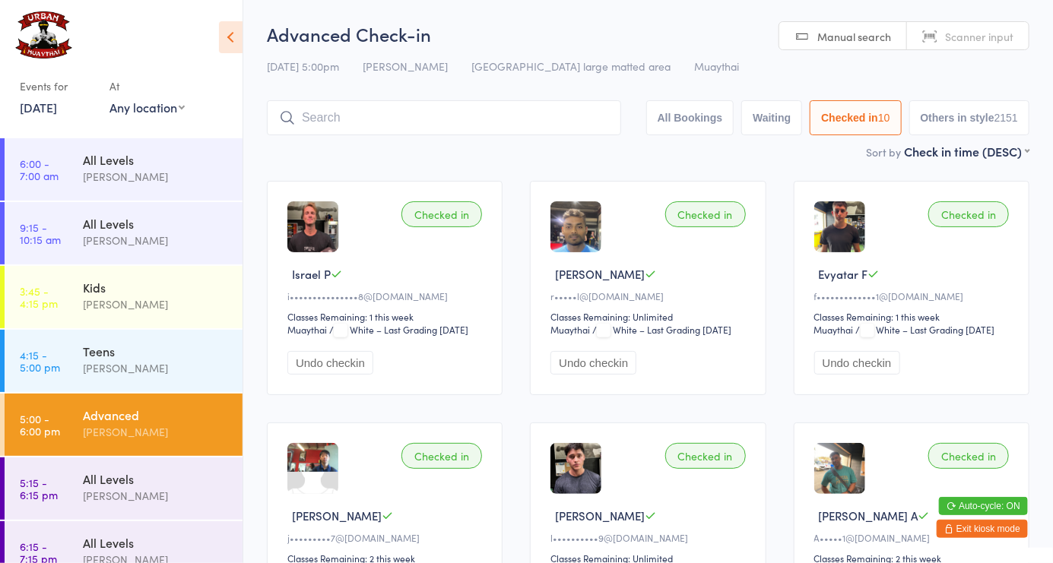
click at [493, 122] on input "search" at bounding box center [444, 117] width 354 height 35
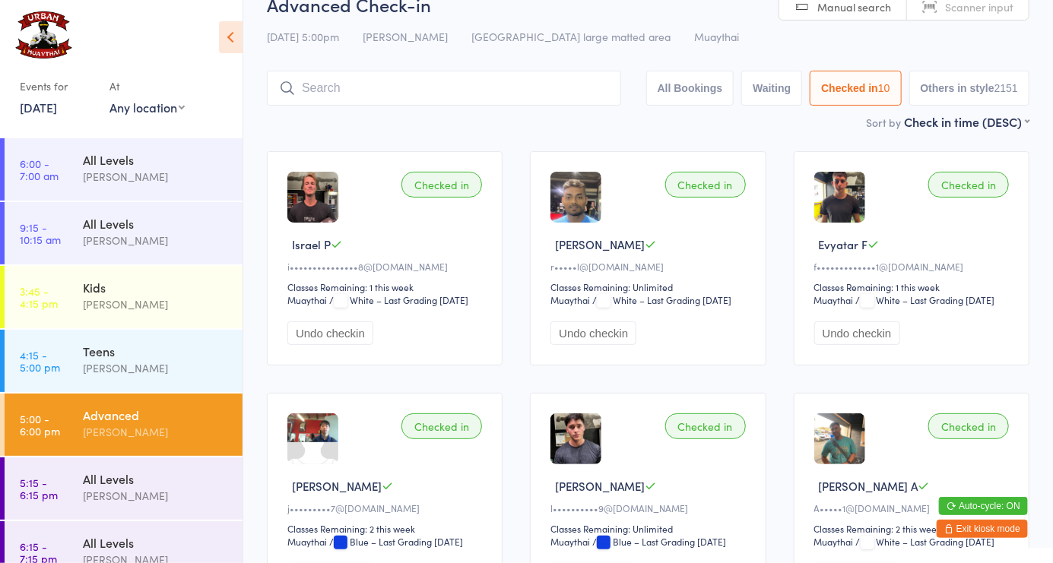
click at [941, 39] on div "14 Oct 5:00pm Harry Ritter Miami large matted area Muaythai" at bounding box center [648, 36] width 763 height 25
click at [962, 18] on link "Scanner input" at bounding box center [968, 6] width 122 height 29
type input "5903"
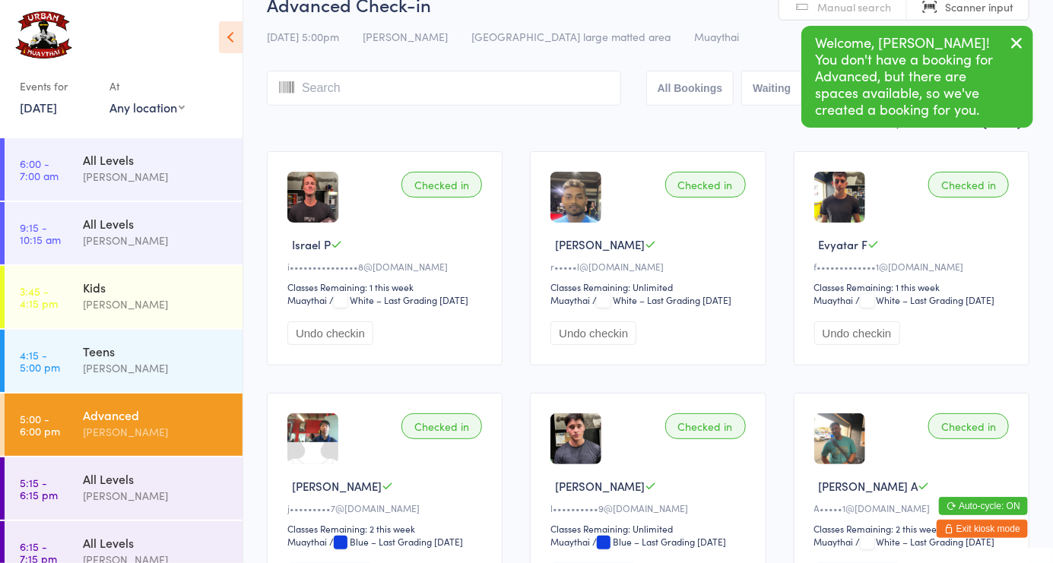
scroll to position [0, 0]
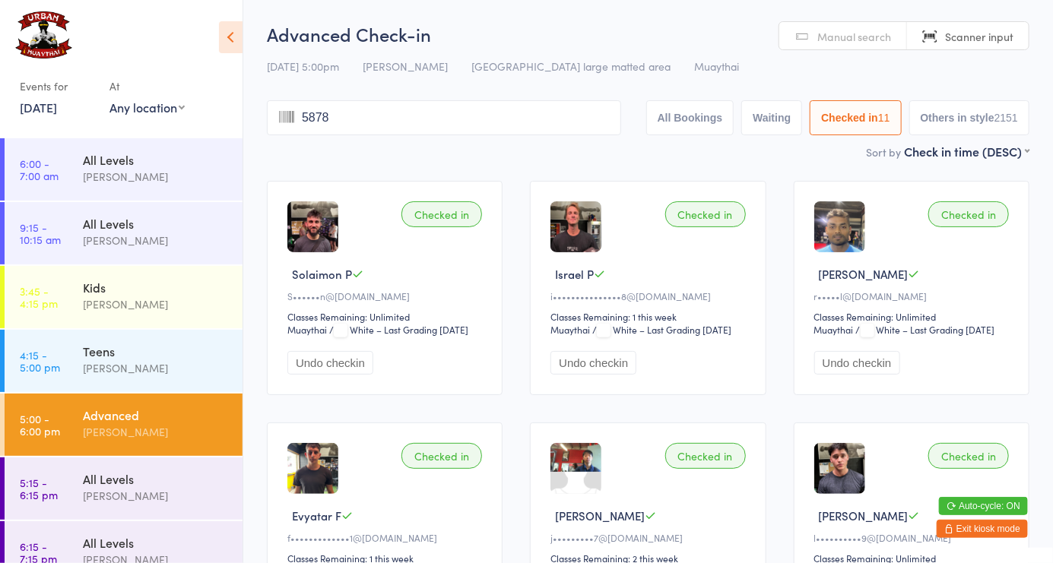
type input "5878"
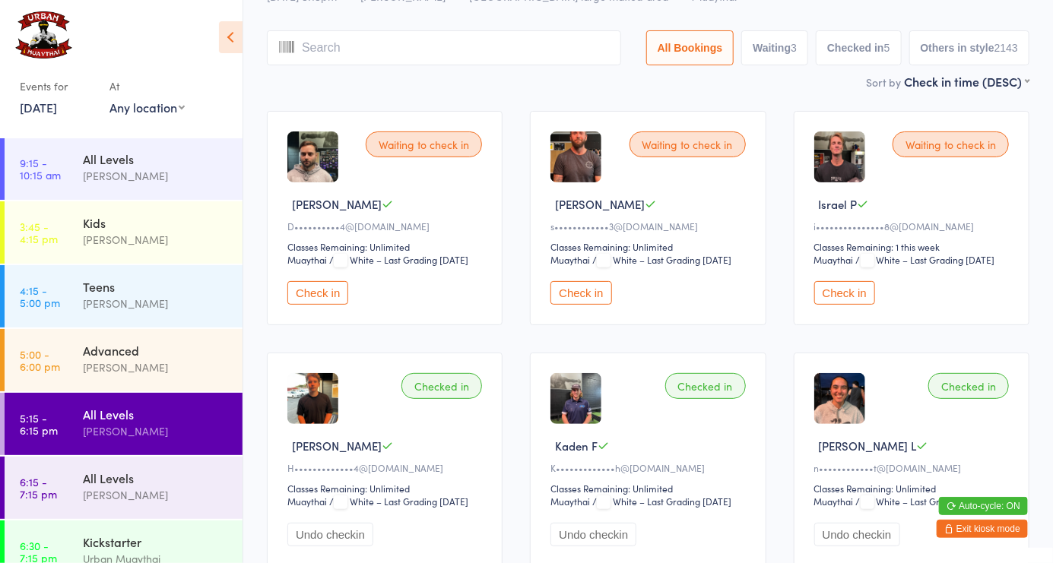
scroll to position [65, 0]
click at [153, 547] on div "Kickstarter" at bounding box center [156, 542] width 147 height 17
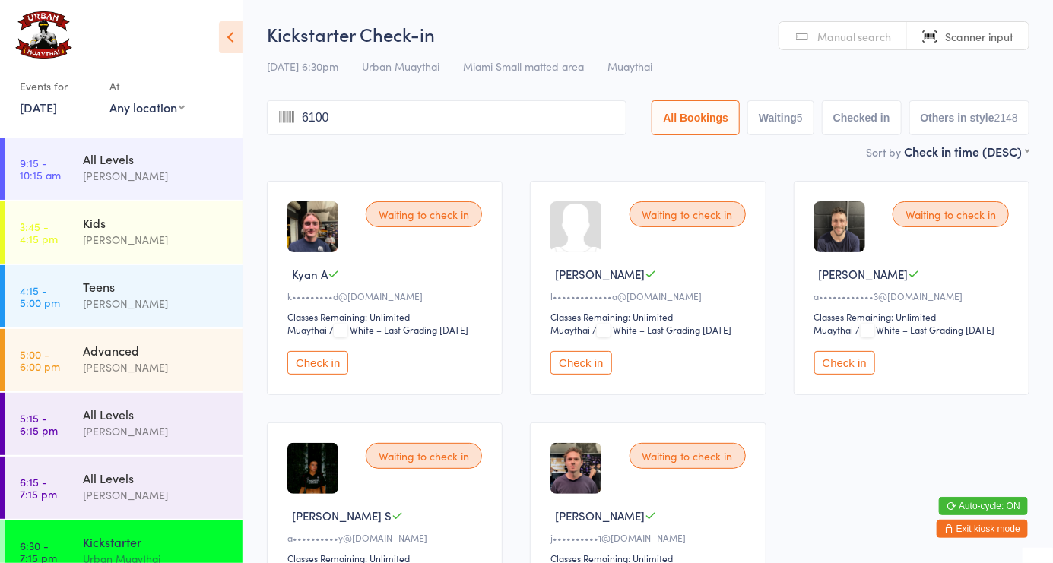
type input "6100"
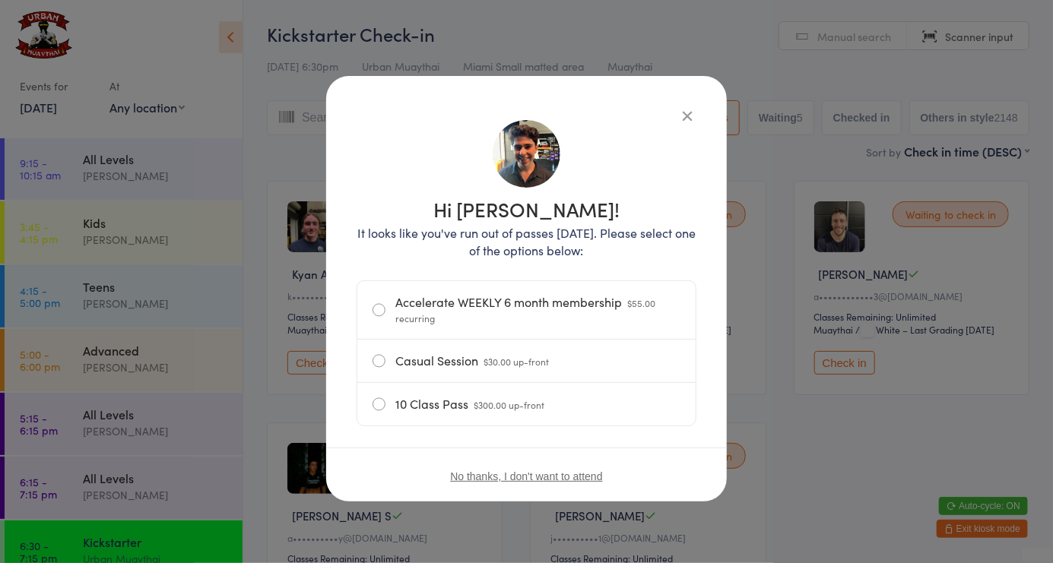
click at [686, 112] on icon "button" at bounding box center [687, 115] width 17 height 17
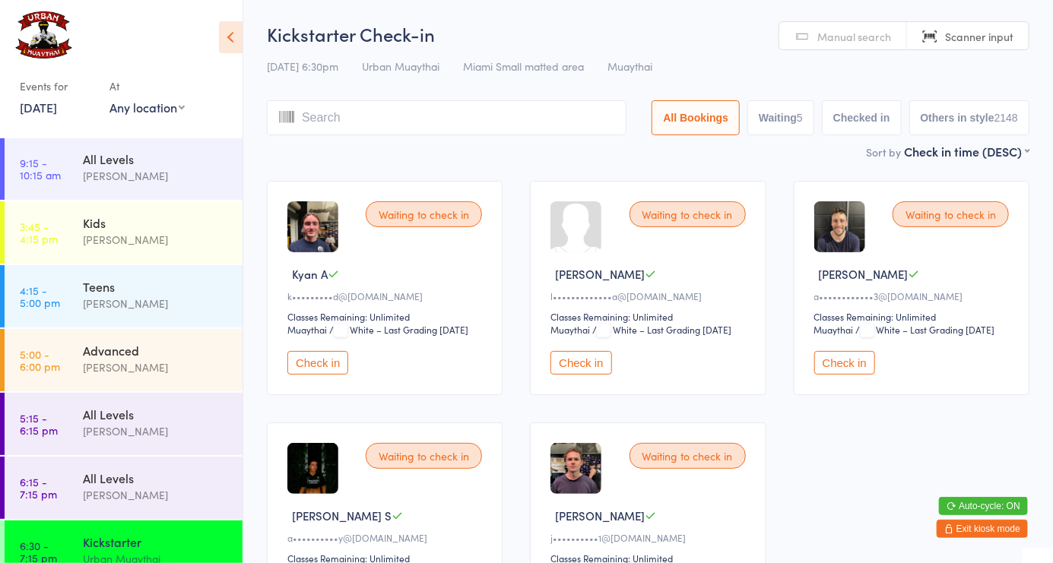
click at [988, 534] on button "Exit kiosk mode" at bounding box center [982, 529] width 91 height 18
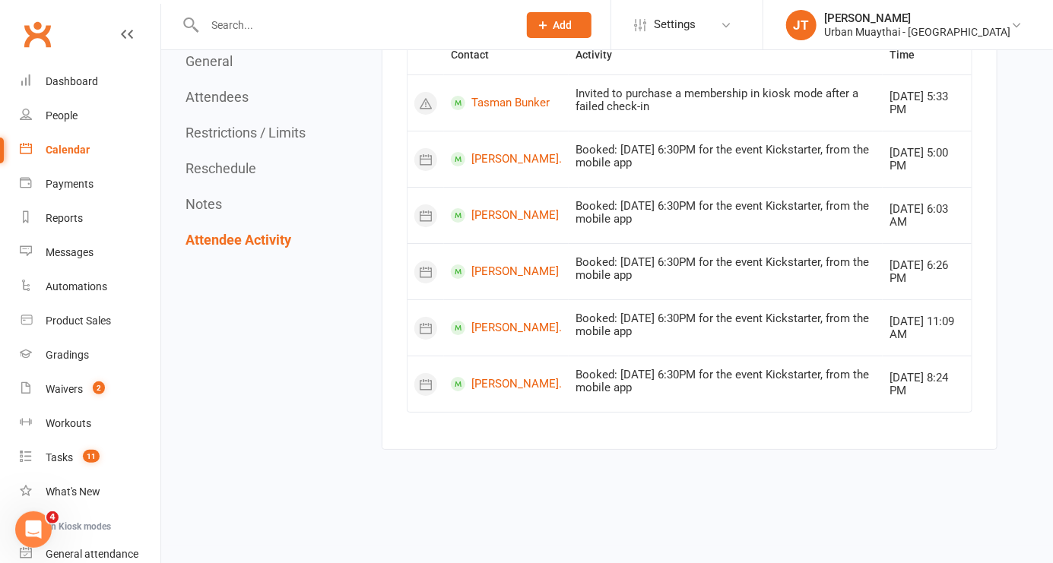
scroll to position [133, 0]
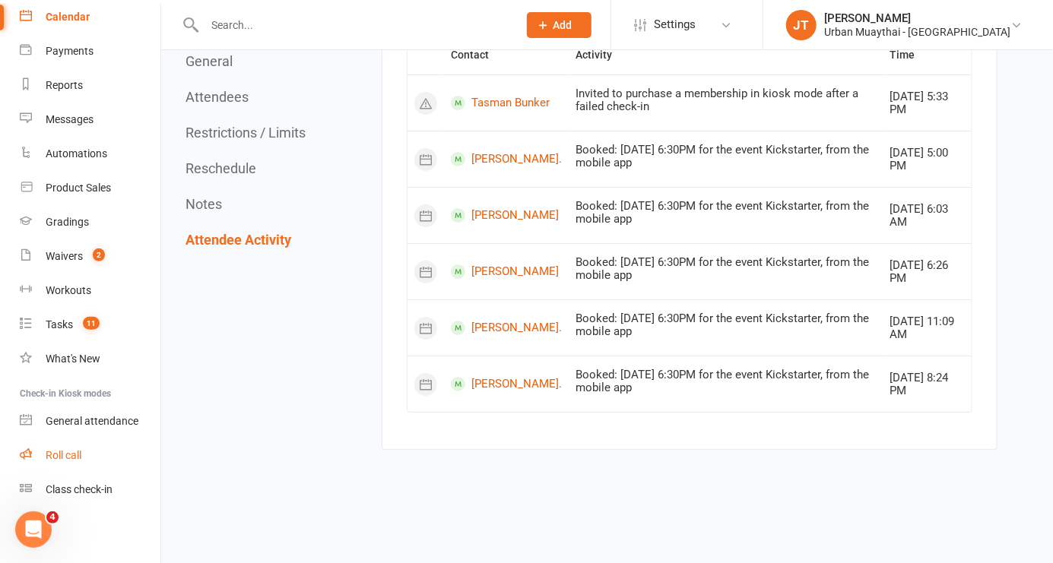
click at [97, 459] on link "Roll call" at bounding box center [90, 456] width 141 height 34
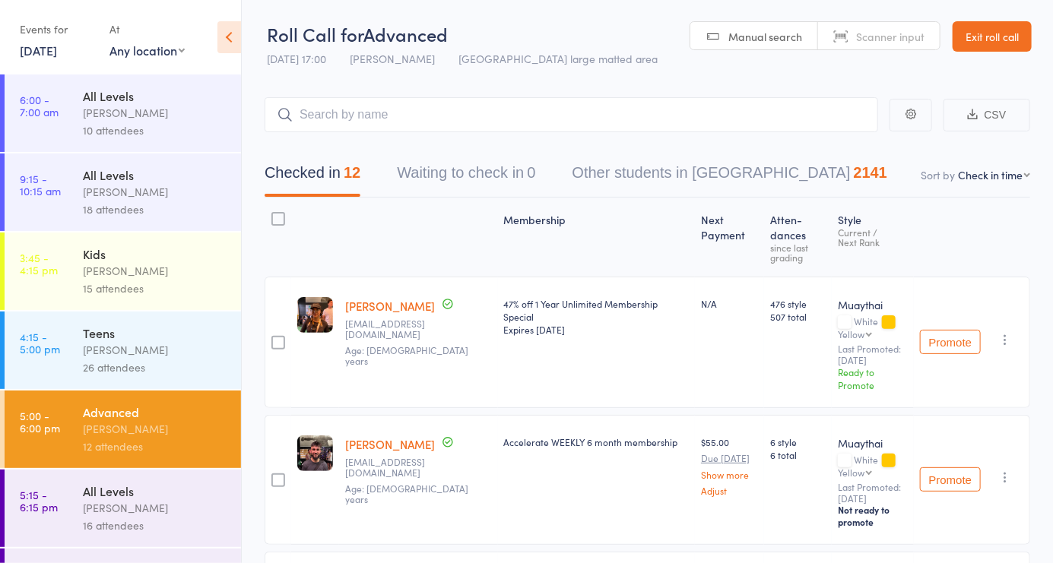
scroll to position [146, 0]
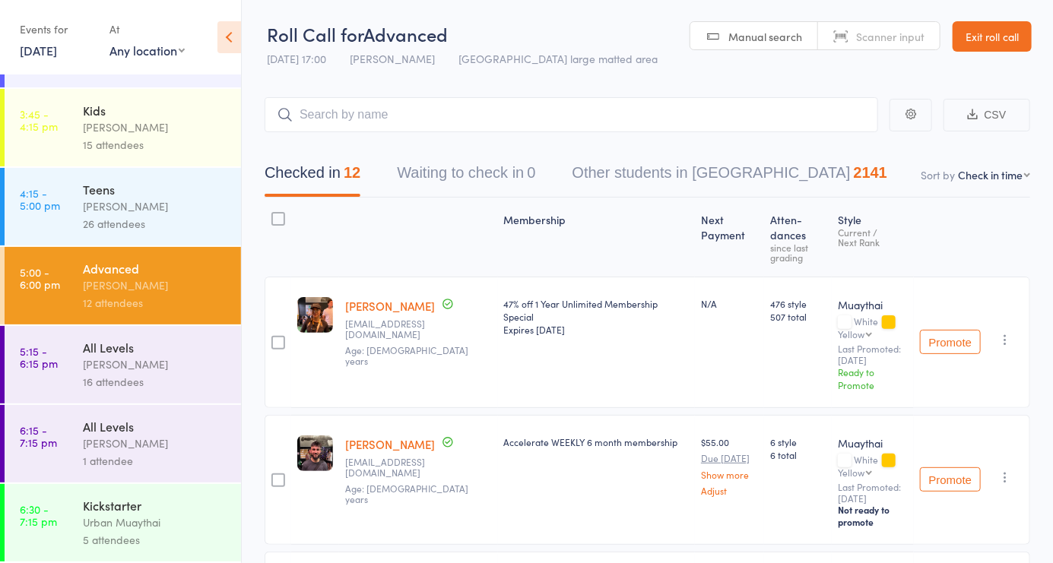
click at [147, 526] on div "Urban Muaythai" at bounding box center [155, 522] width 145 height 17
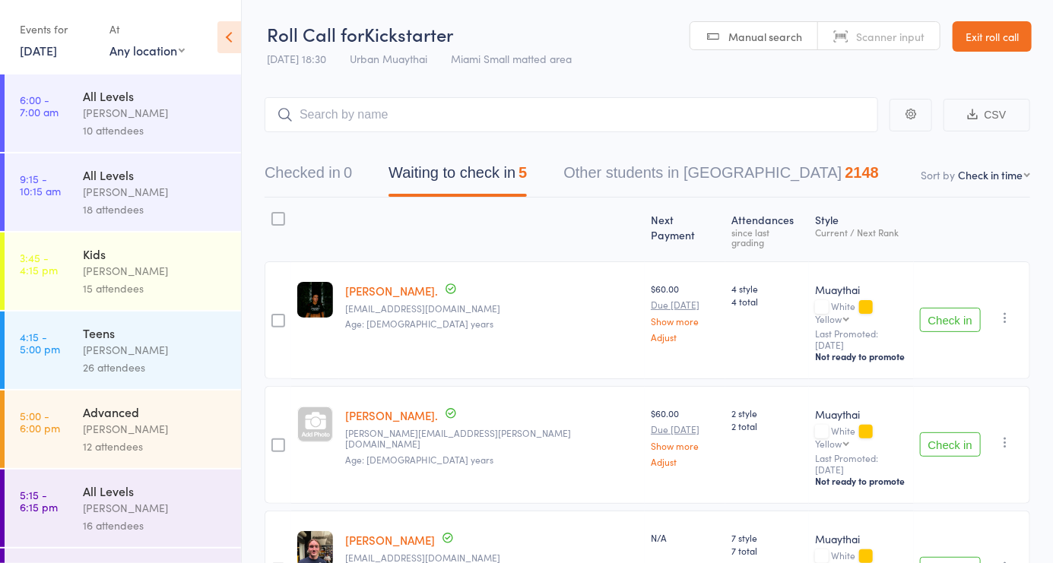
click at [769, 43] on span "Manual search" at bounding box center [765, 36] width 74 height 15
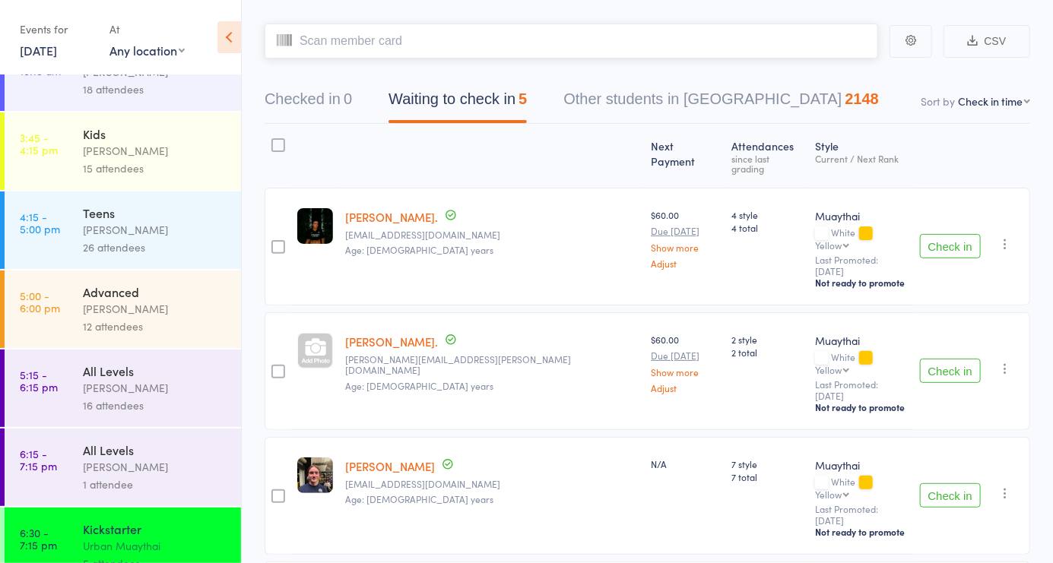
scroll to position [146, 0]
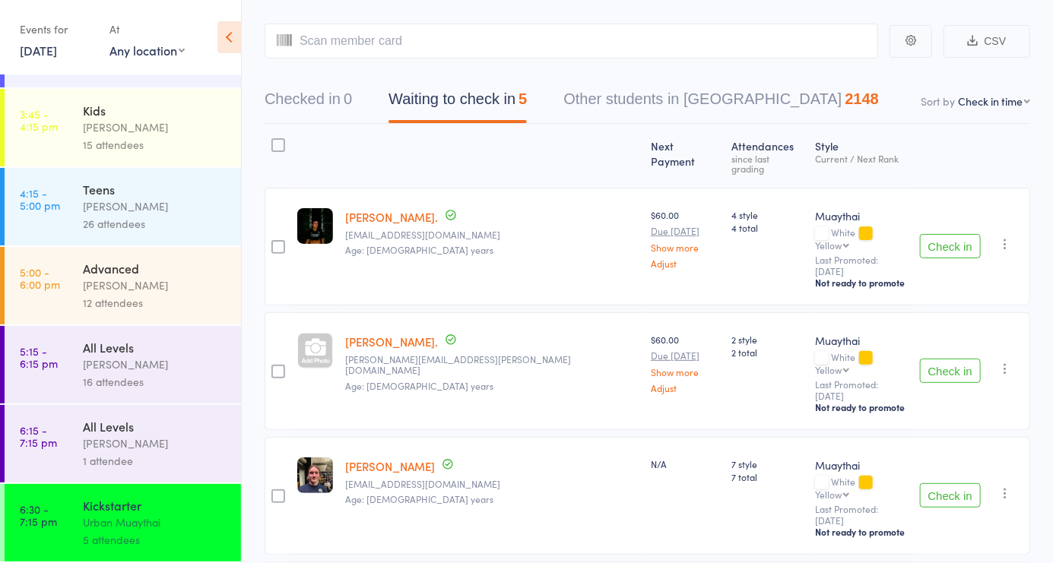
click at [170, 278] on div "[PERSON_NAME]" at bounding box center [155, 285] width 145 height 17
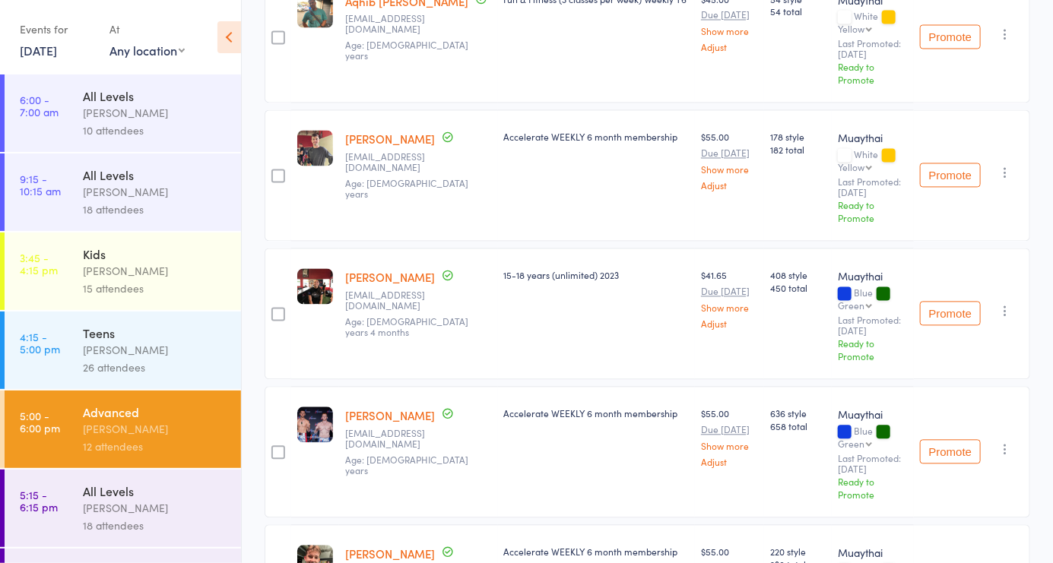
scroll to position [1281, 0]
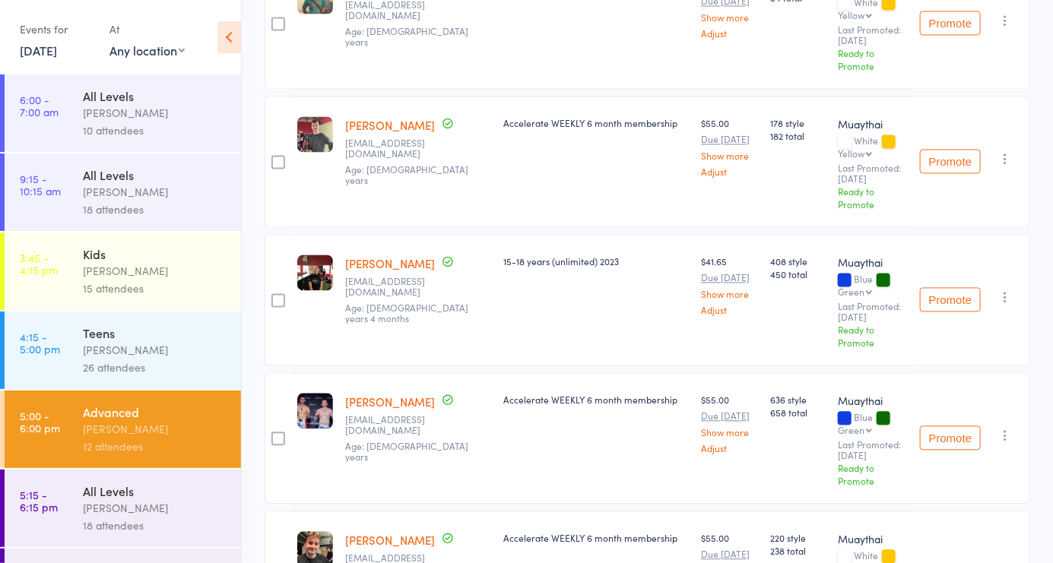
scroll to position [1298, 0]
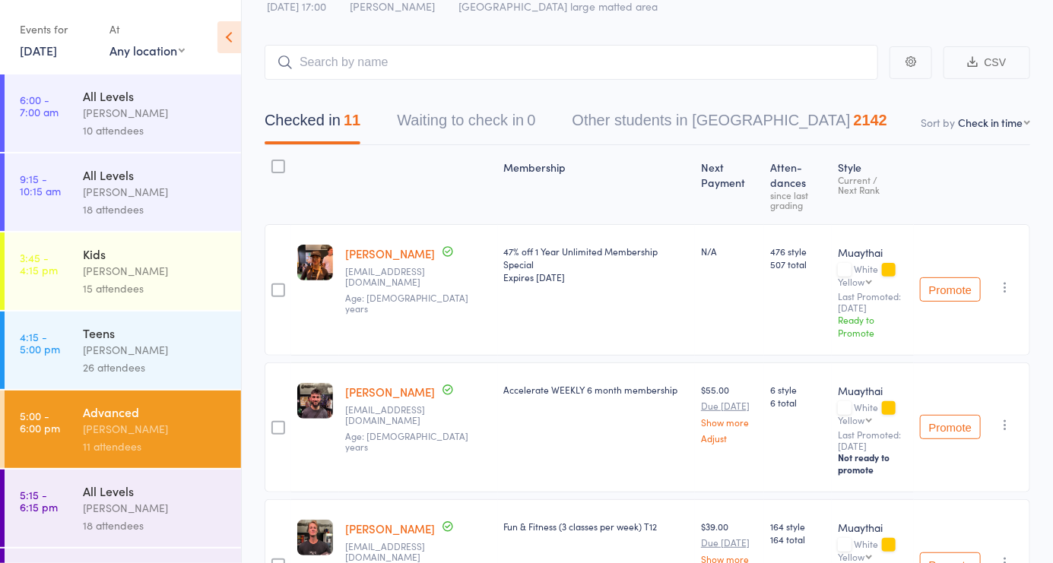
scroll to position [52, 0]
click at [418, 78] on input "search" at bounding box center [572, 63] width 614 height 35
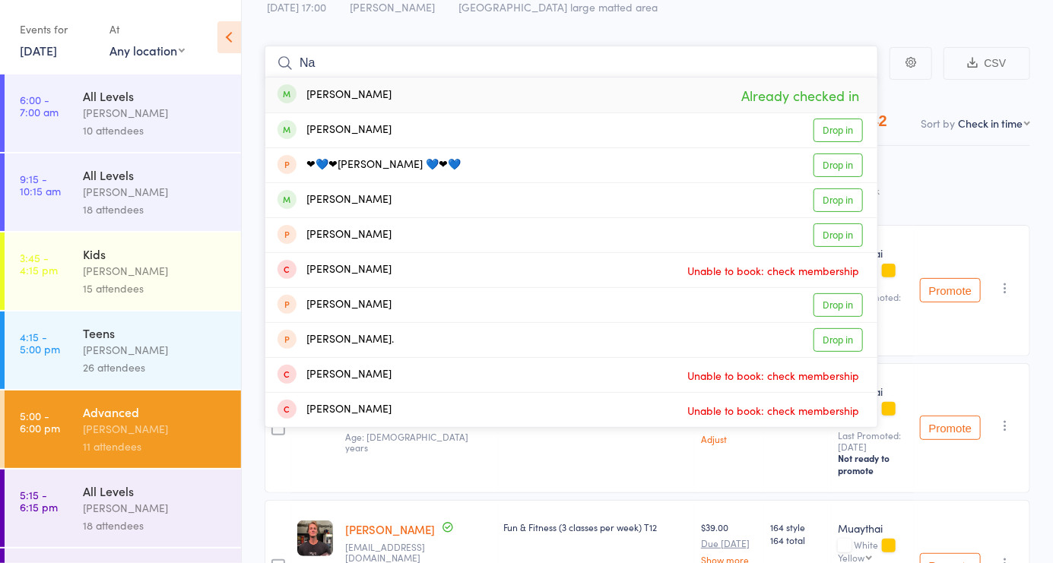
type input "N"
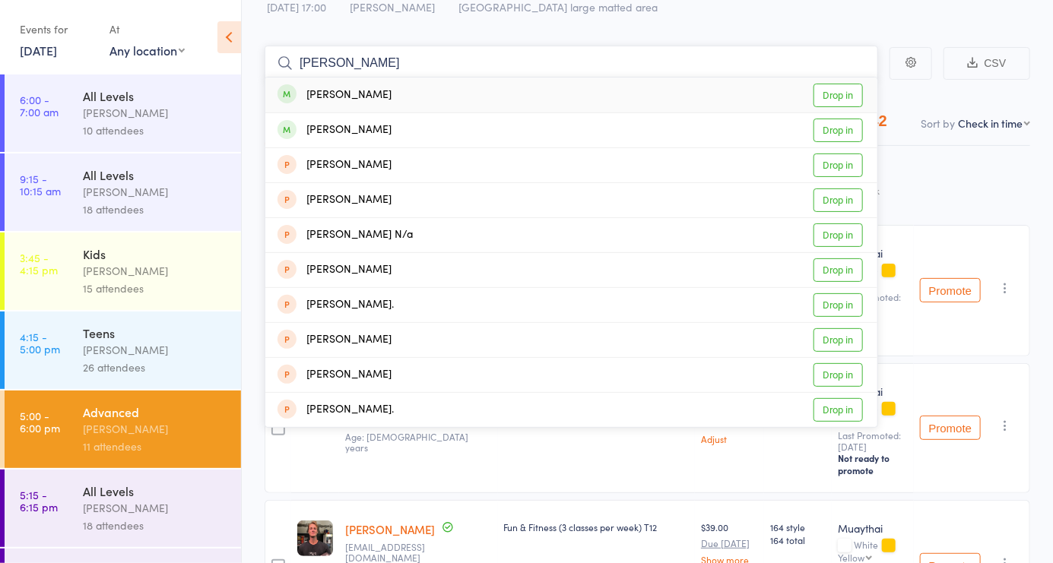
type input "[PERSON_NAME]"
click at [833, 106] on link "Drop in" at bounding box center [837, 96] width 49 height 24
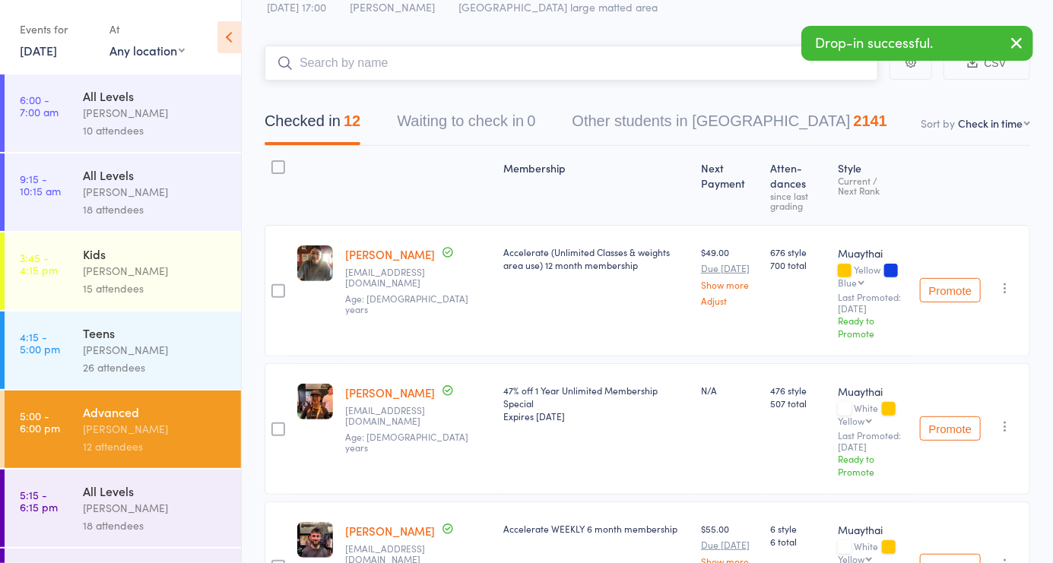
scroll to position [0, 0]
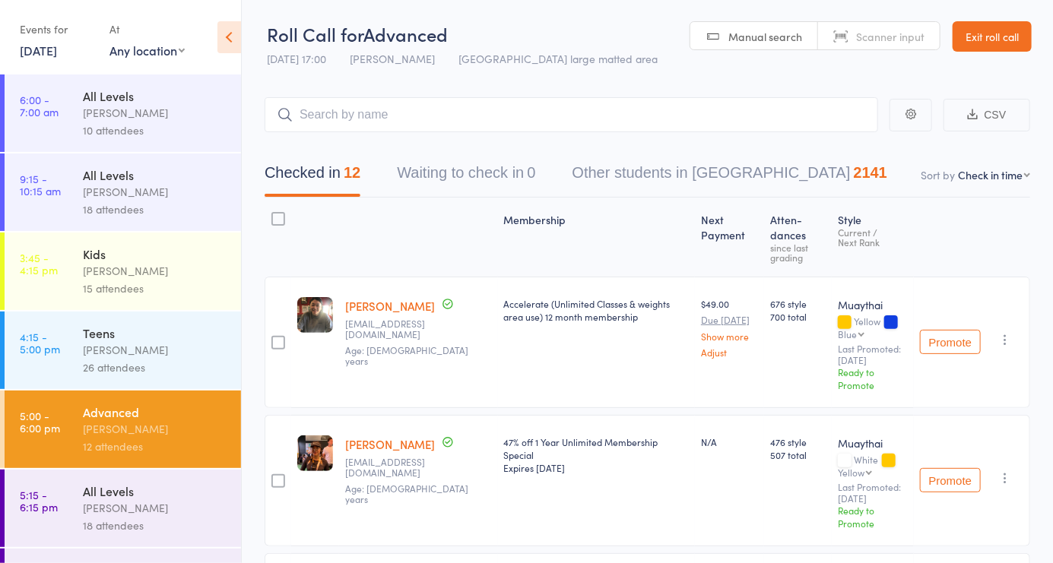
click at [763, 40] on span "Manual search" at bounding box center [765, 36] width 74 height 15
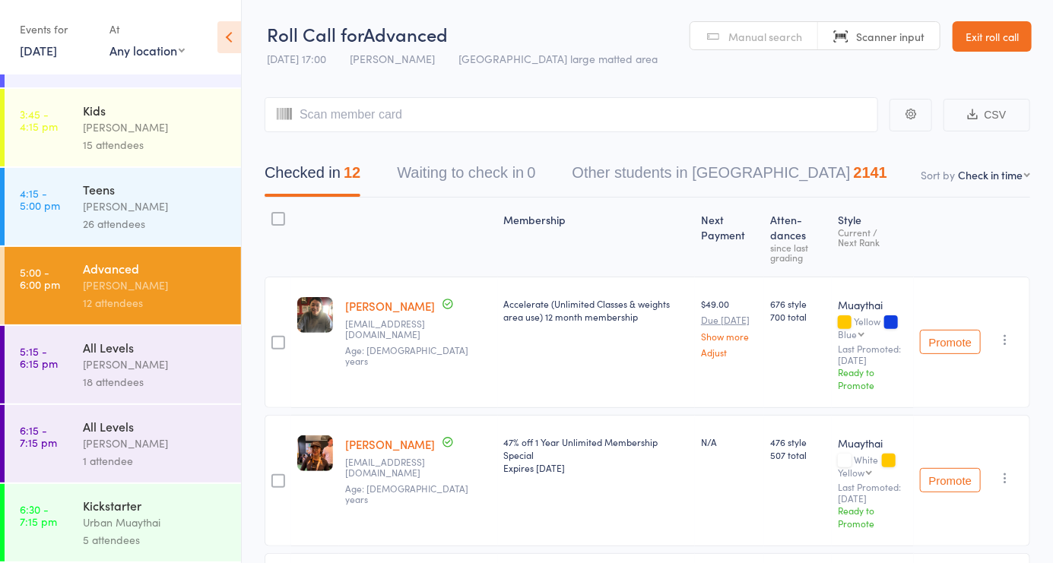
click at [182, 518] on div "Urban Muaythai" at bounding box center [155, 522] width 145 height 17
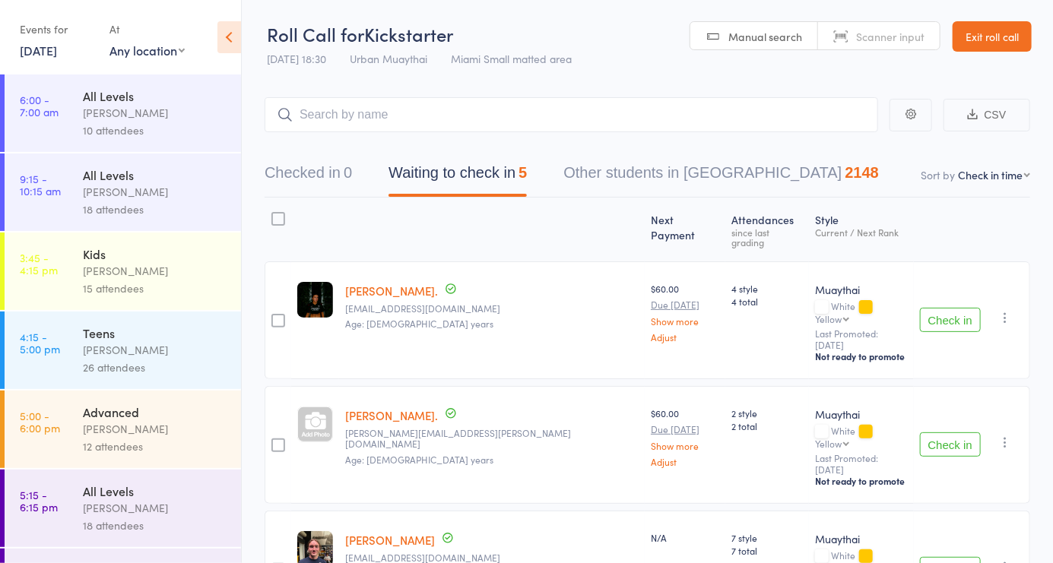
click at [757, 49] on link "Manual search" at bounding box center [754, 36] width 128 height 29
click at [341, 165] on button "Checked in 0" at bounding box center [308, 177] width 87 height 40
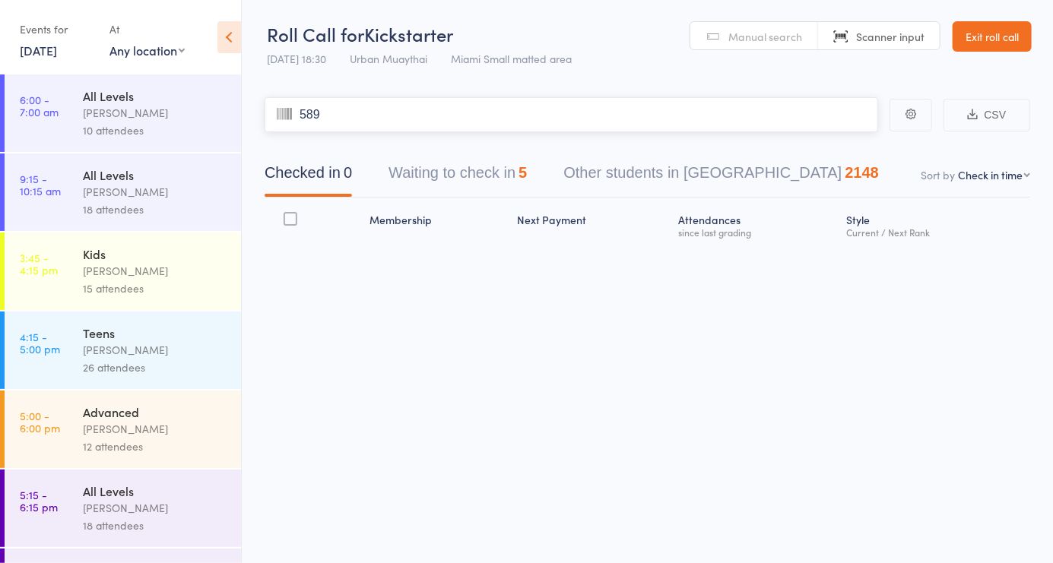
type input "5895"
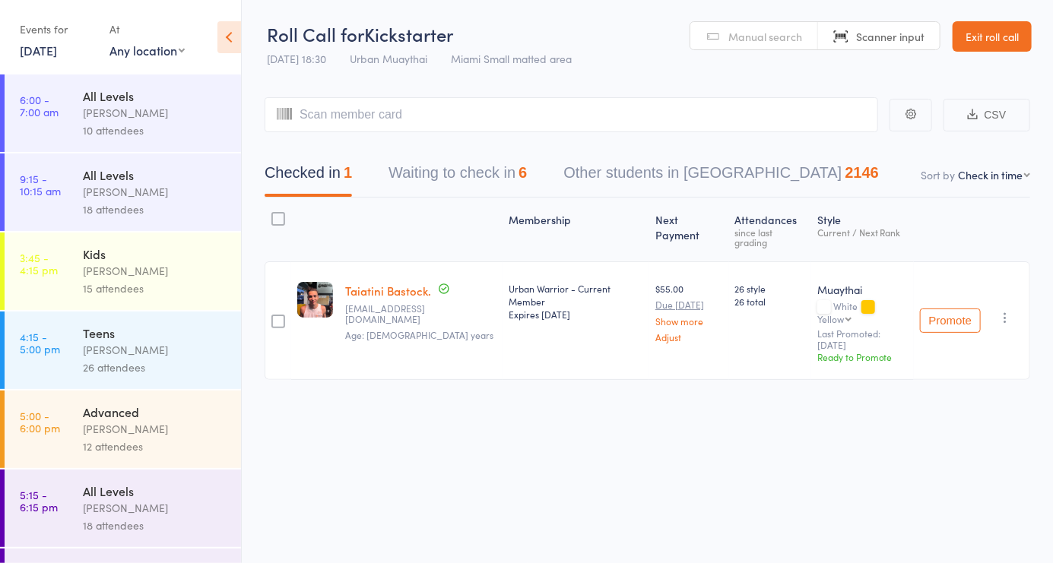
click at [999, 309] on button "button" at bounding box center [1005, 318] width 18 height 18
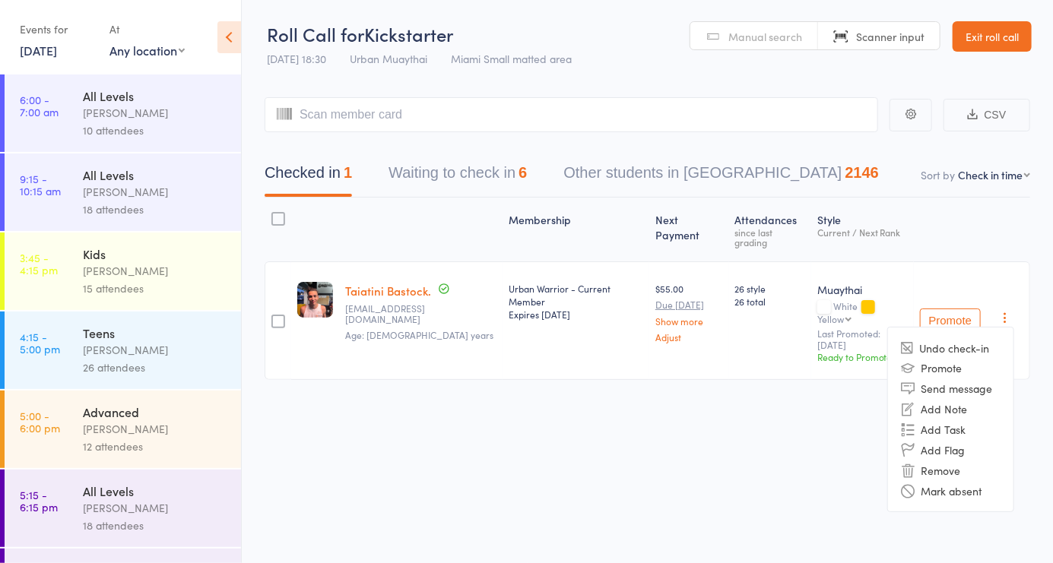
click at [969, 480] on li "Mark absent" at bounding box center [950, 490] width 125 height 21
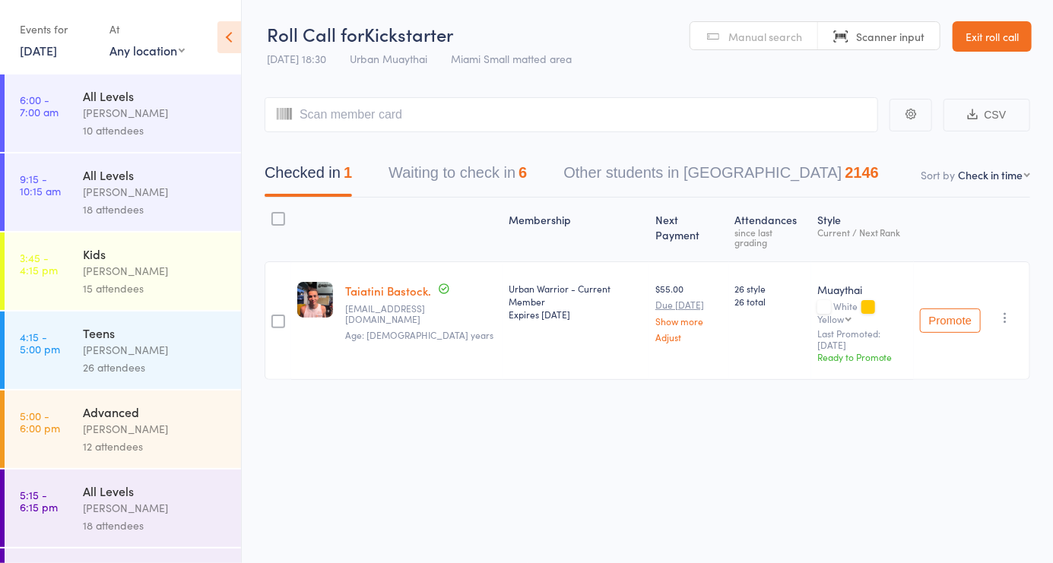
click at [1004, 303] on div "Membership Next Payment Atten­dances since last grading Style Current / Next Ra…" at bounding box center [648, 323] width 766 height 250
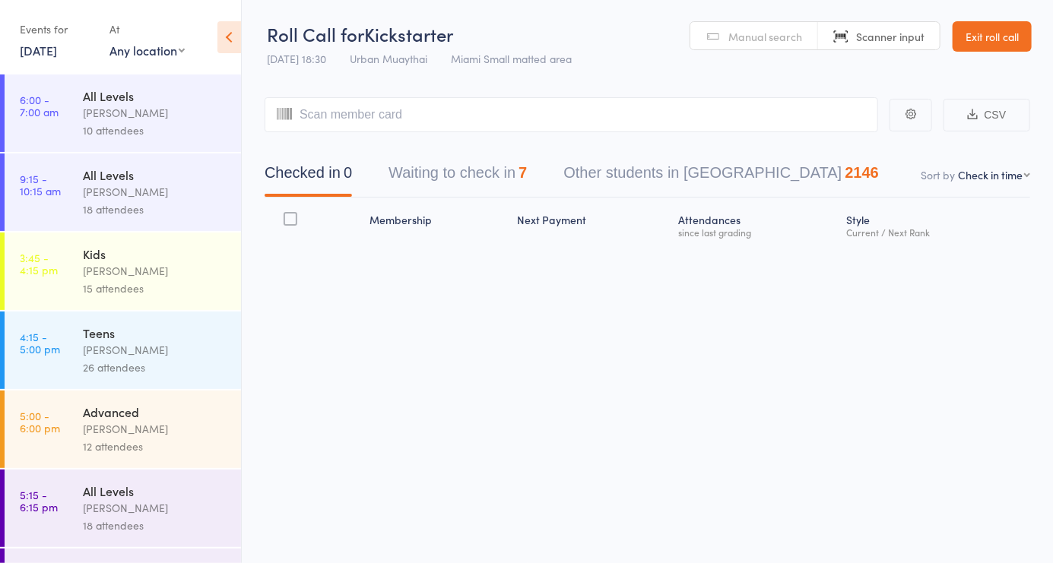
click at [529, 141] on div "Checked in 0 Waiting to check in 7 Other students in [GEOGRAPHIC_DATA] 2146" at bounding box center [648, 164] width 766 height 65
click at [785, 36] on span "Manual search" at bounding box center [765, 36] width 74 height 15
click at [687, 122] on input "search" at bounding box center [572, 114] width 614 height 35
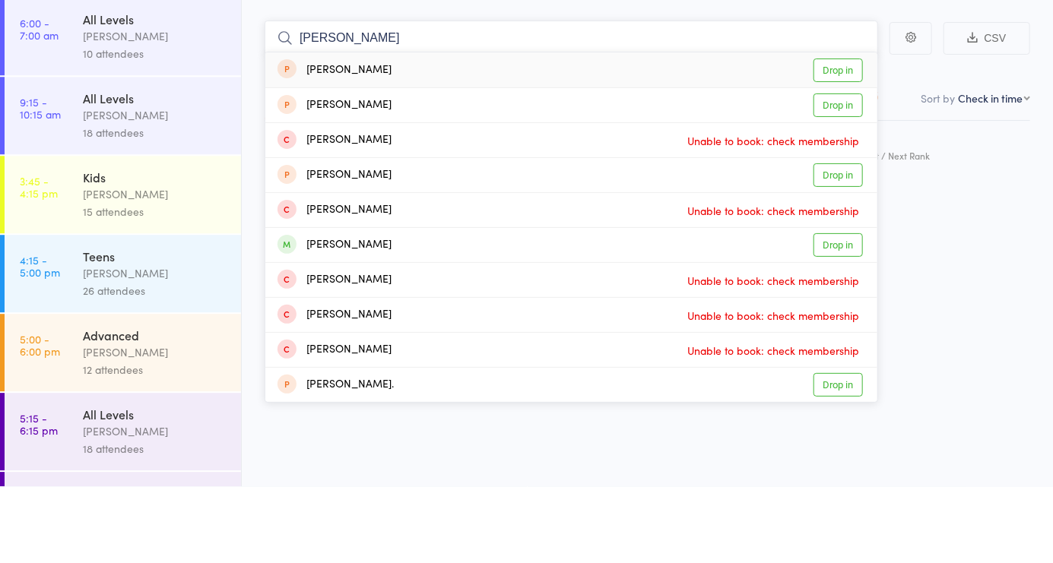
type input "[PERSON_NAME]"
click at [830, 330] on link "Drop in" at bounding box center [837, 322] width 49 height 24
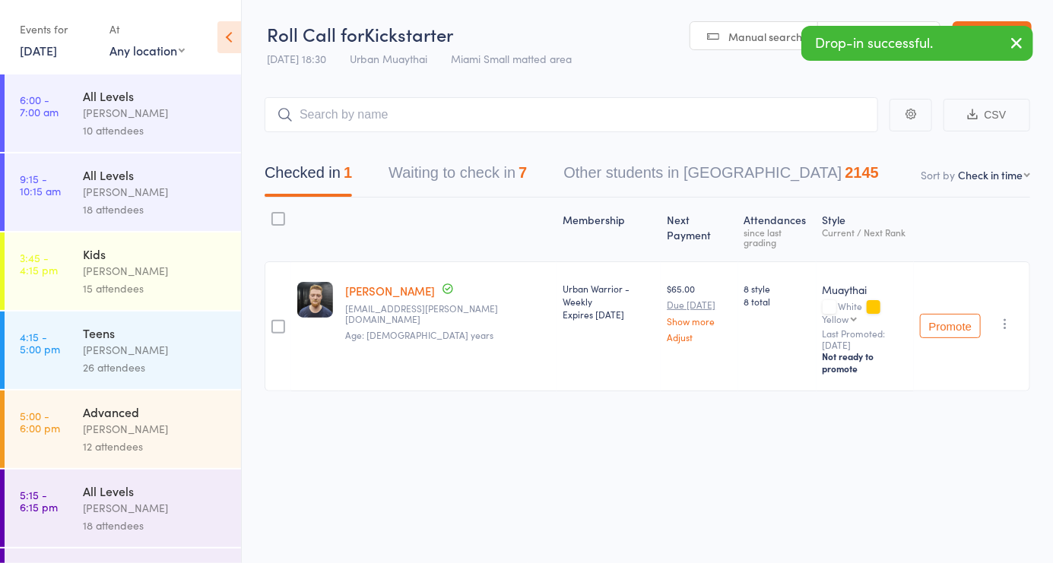
click at [756, 43] on span "Manual search" at bounding box center [765, 36] width 74 height 15
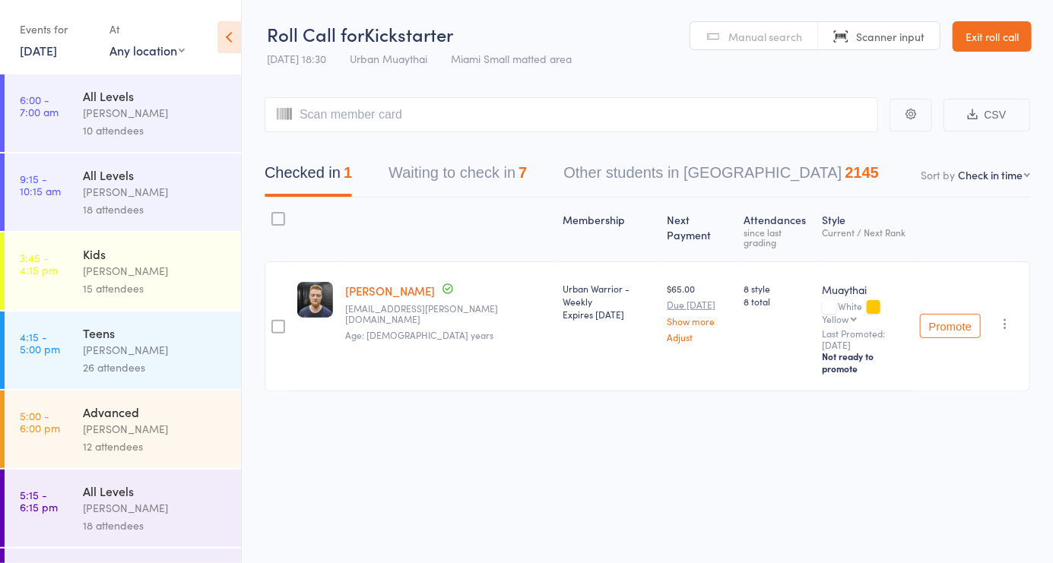
click at [751, 40] on span "Manual search" at bounding box center [765, 36] width 74 height 15
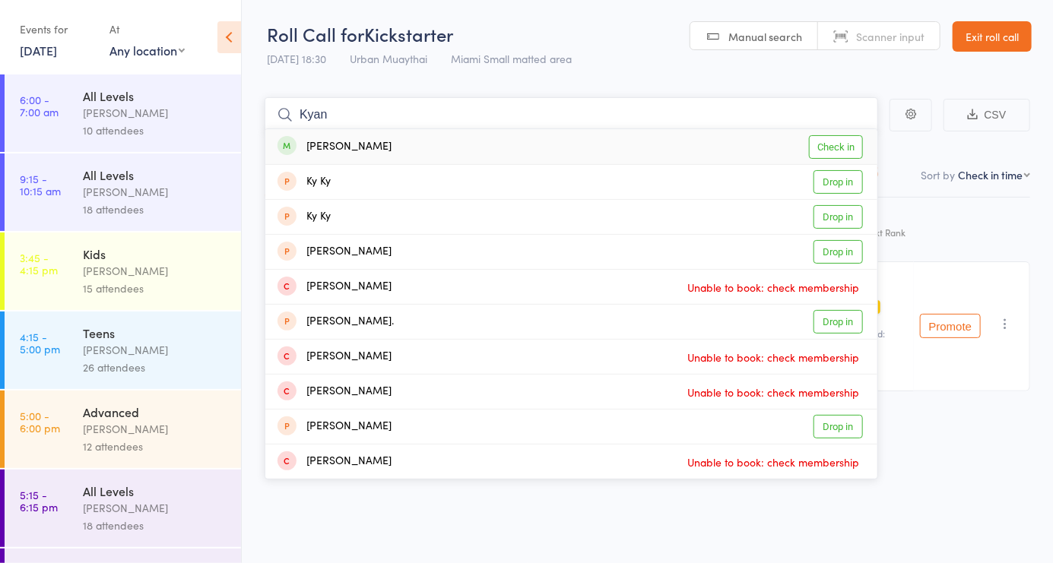
type input "Kyan"
click at [840, 154] on link "Check in" at bounding box center [836, 147] width 54 height 24
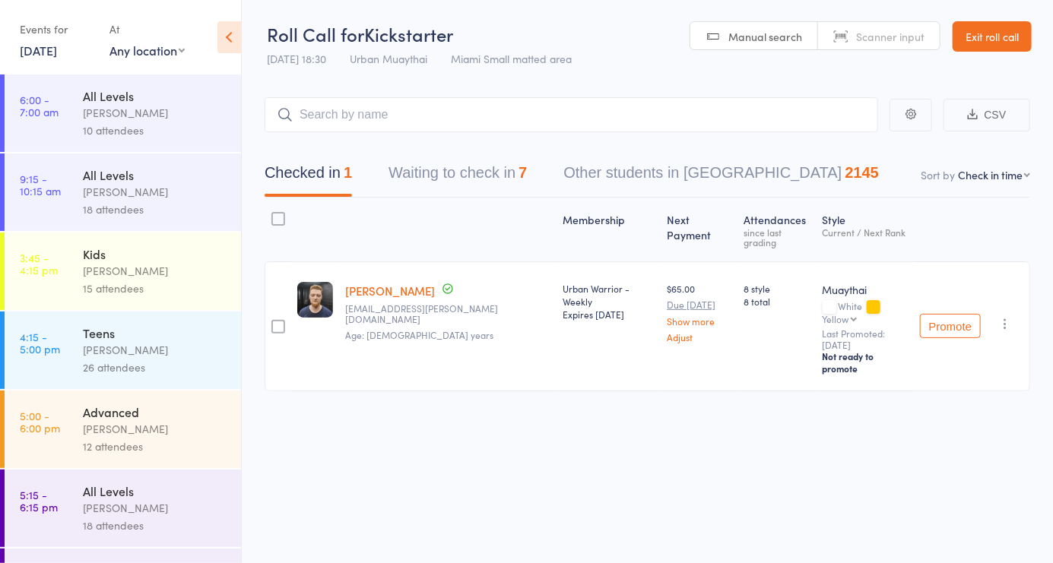
click at [775, 34] on span "Manual search" at bounding box center [765, 36] width 74 height 15
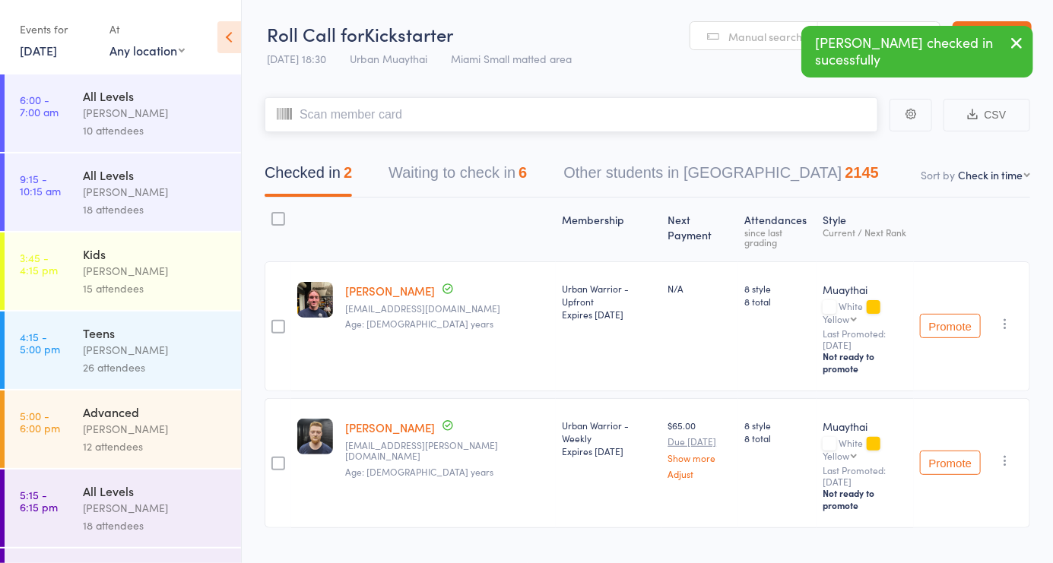
click at [476, 176] on button "Waiting to check in 6" at bounding box center [457, 177] width 138 height 40
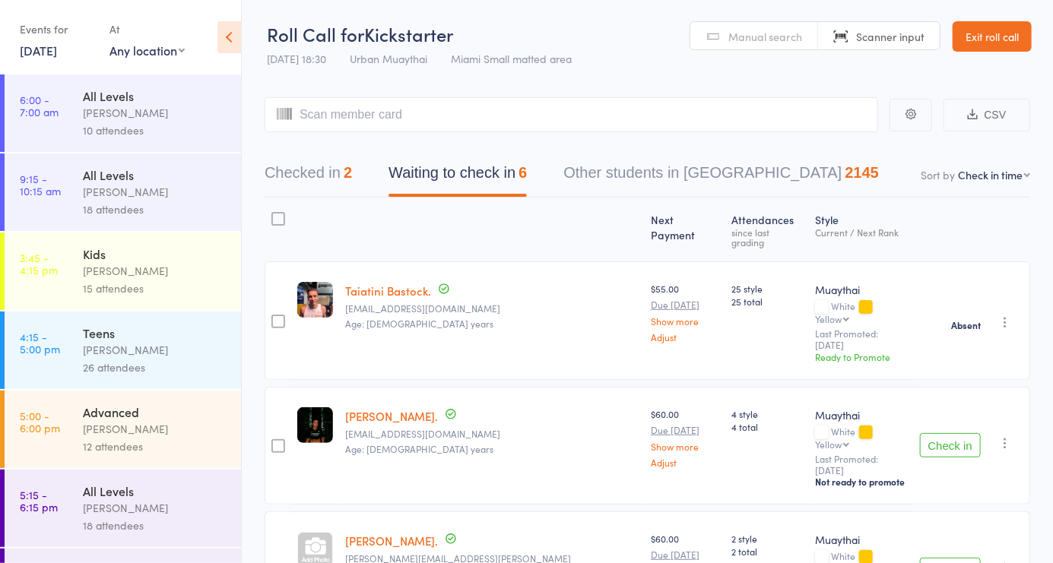
click at [1010, 315] on icon "button" at bounding box center [1004, 322] width 15 height 15
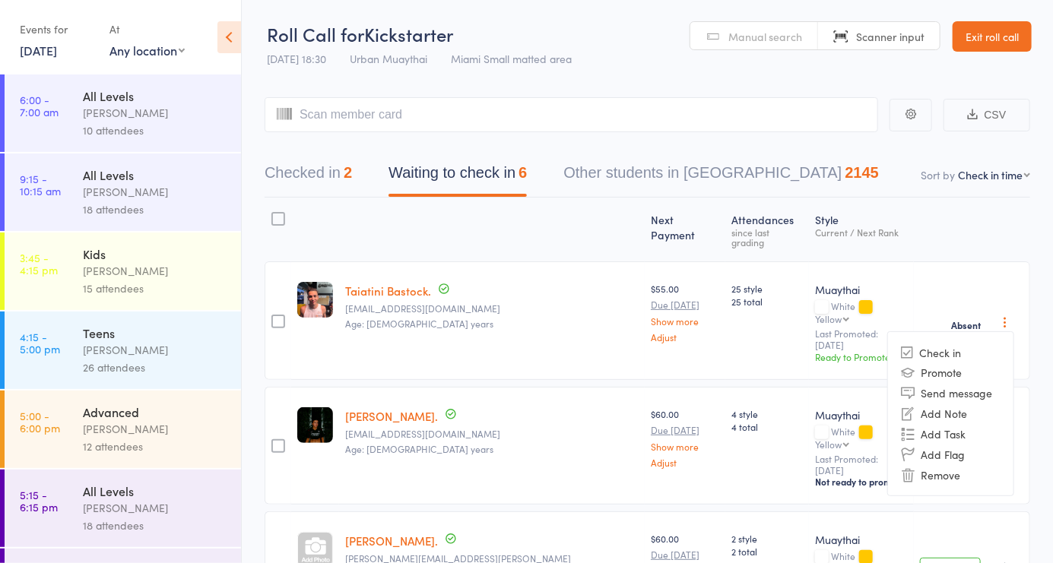
click at [961, 465] on li "Remove" at bounding box center [950, 475] width 125 height 21
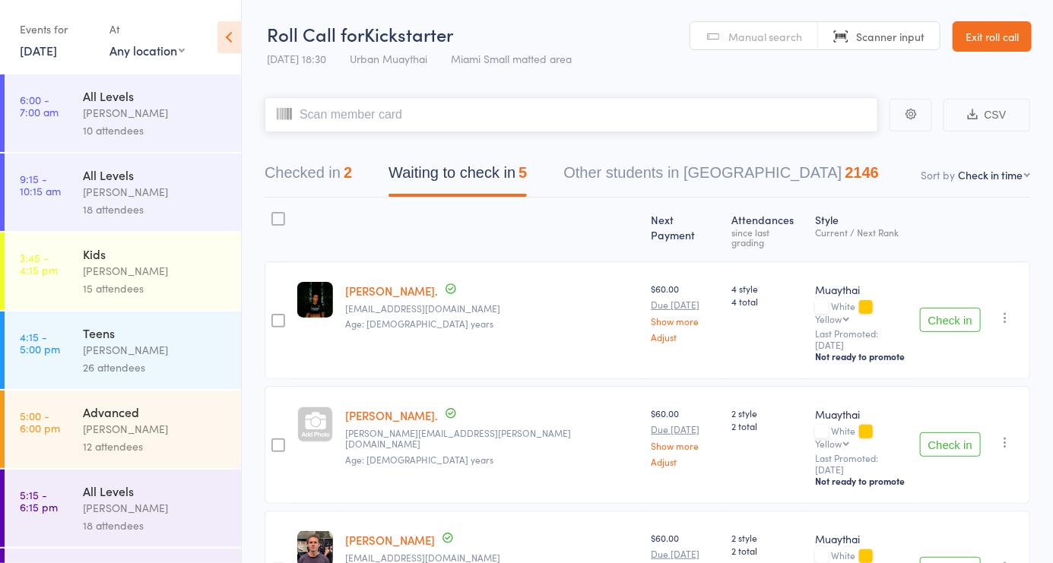
click at [339, 122] on input "search" at bounding box center [572, 114] width 614 height 35
type input "6073"
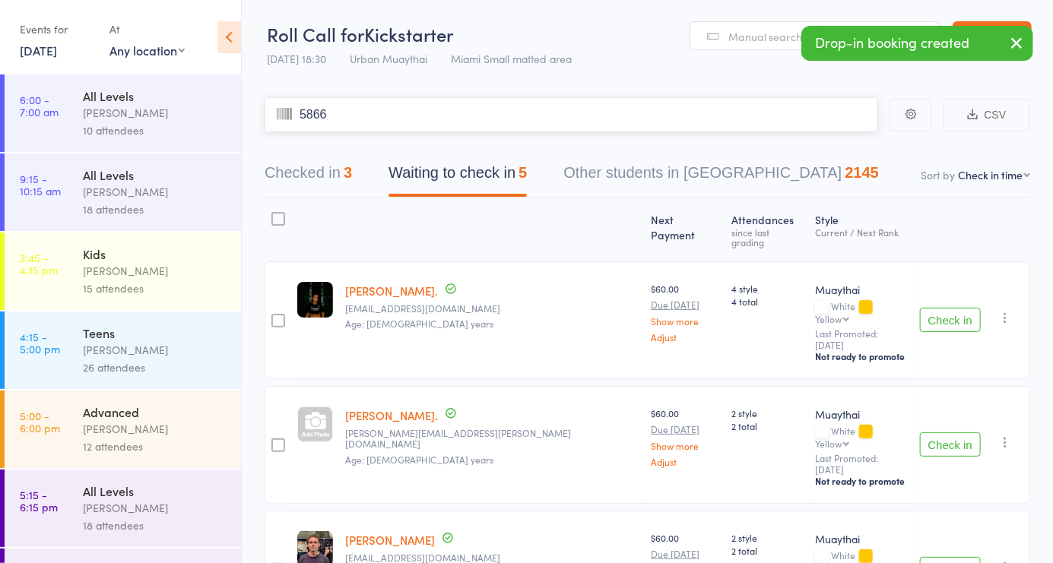
type input "5866"
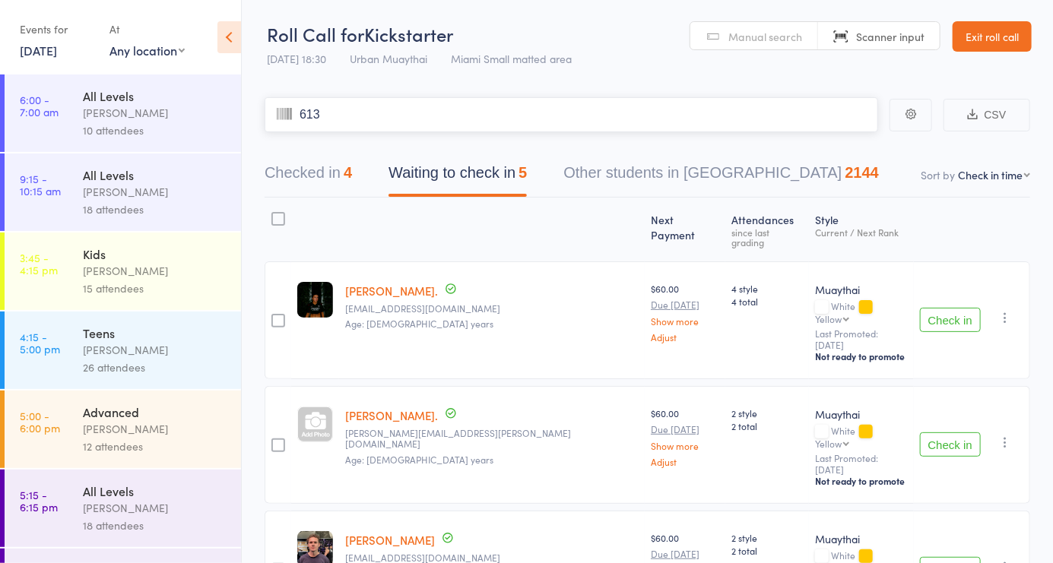
type input "6137"
type input "6125"
click at [296, 186] on button "Checked in 6" at bounding box center [308, 177] width 87 height 40
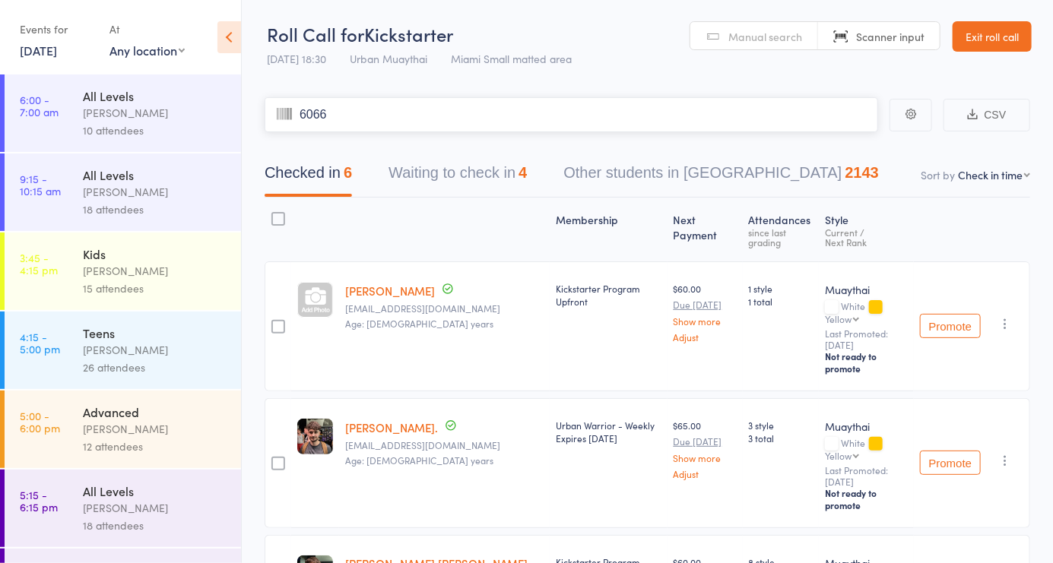
type input "6066"
